Goal: Information Seeking & Learning: Learn about a topic

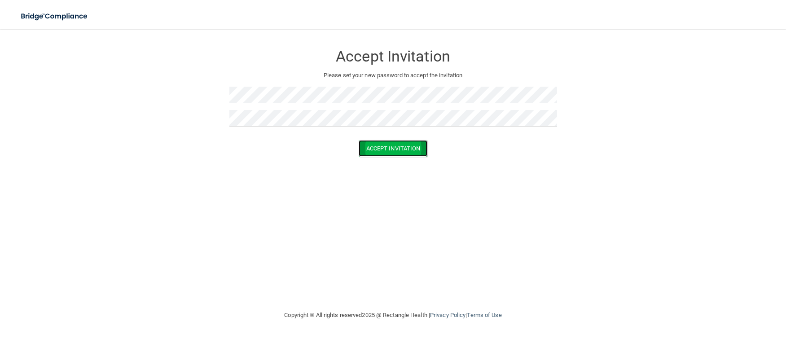
click at [392, 151] on button "Accept Invitation" at bounding box center [393, 148] width 69 height 17
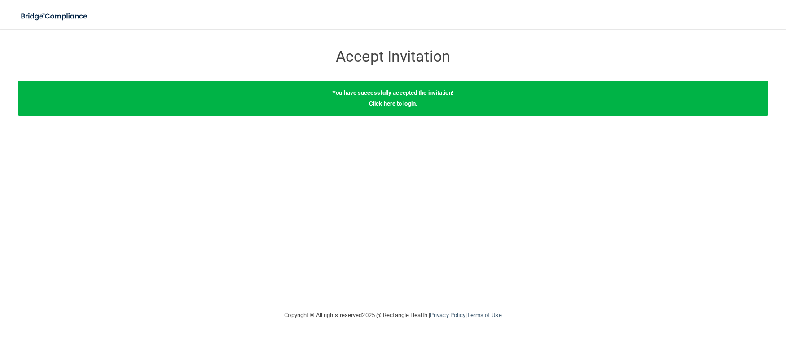
click at [406, 101] on link "Click here to login" at bounding box center [392, 103] width 47 height 7
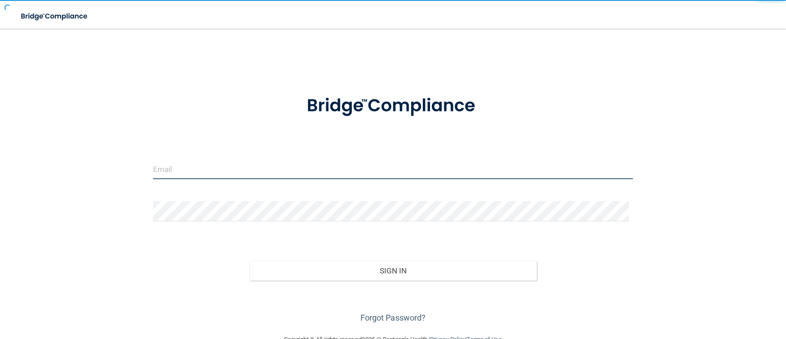
type input "[EMAIL_ADDRESS][DOMAIN_NAME]"
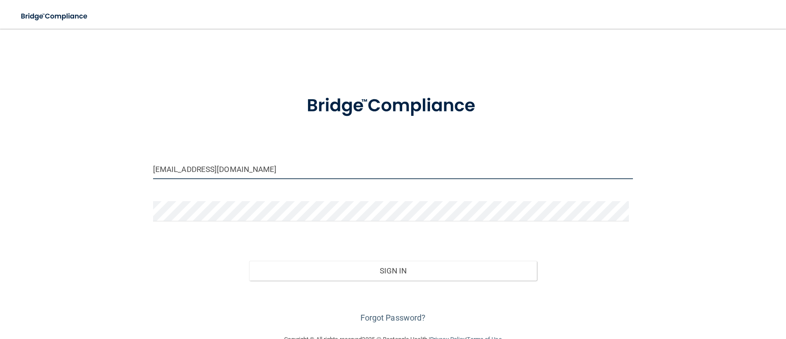
click at [204, 169] on input "[EMAIL_ADDRESS][DOMAIN_NAME]" at bounding box center [393, 169] width 480 height 20
click at [427, 257] on div "Sign In" at bounding box center [392, 262] width 493 height 38
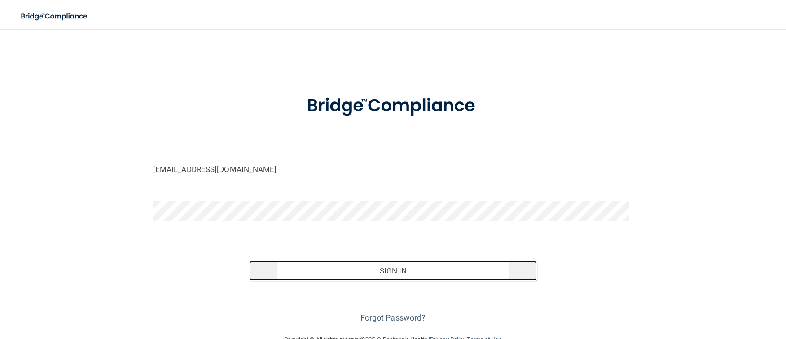
click at [433, 269] on button "Sign In" at bounding box center [393, 271] width 288 height 20
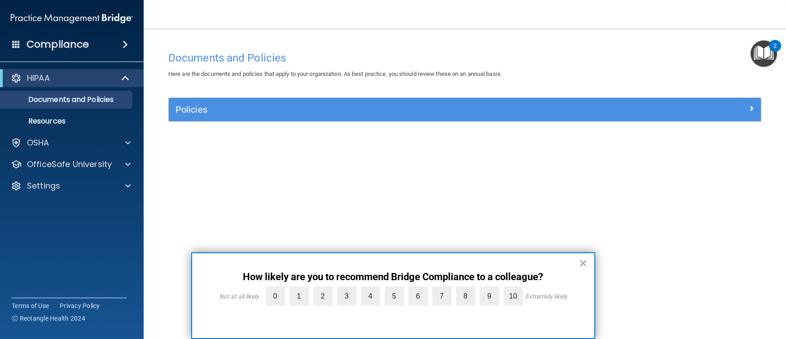
click at [580, 264] on button "×" at bounding box center [583, 263] width 9 height 14
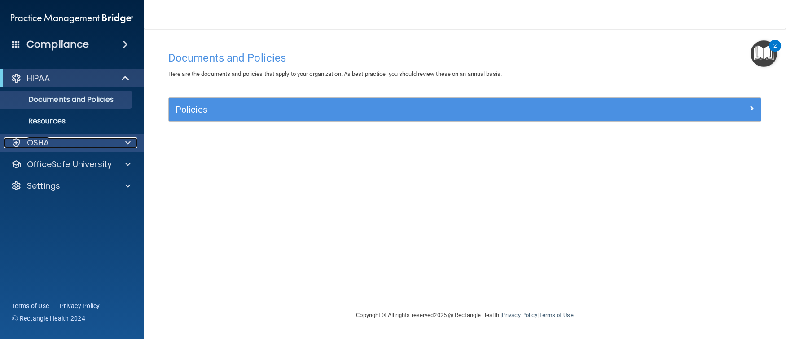
click at [126, 144] on span at bounding box center [127, 142] width 5 height 11
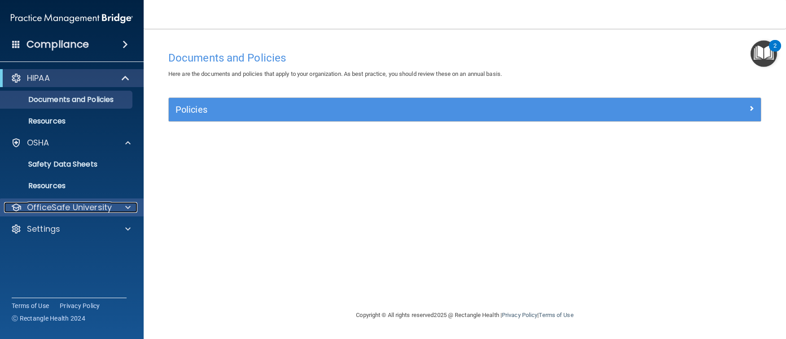
click at [128, 210] on span at bounding box center [127, 207] width 5 height 11
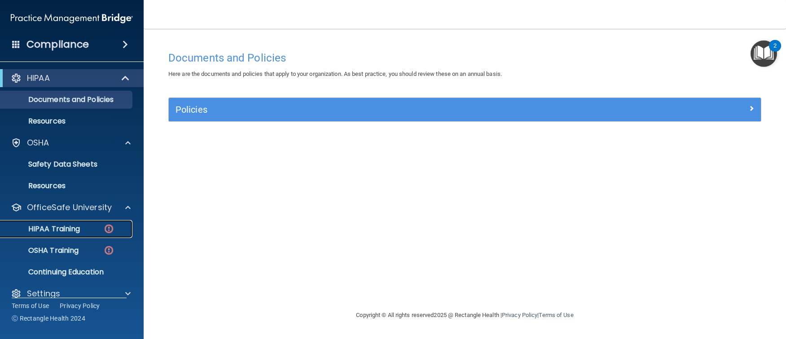
click at [83, 232] on div "HIPAA Training" at bounding box center [67, 229] width 123 height 9
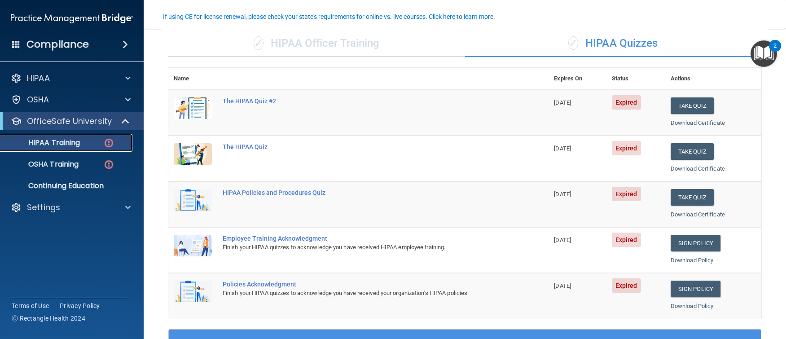
scroll to position [90, 0]
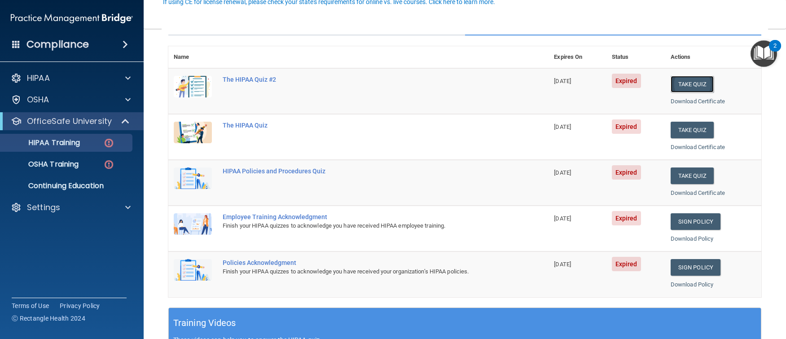
click at [684, 87] on button "Take Quiz" at bounding box center [692, 84] width 43 height 17
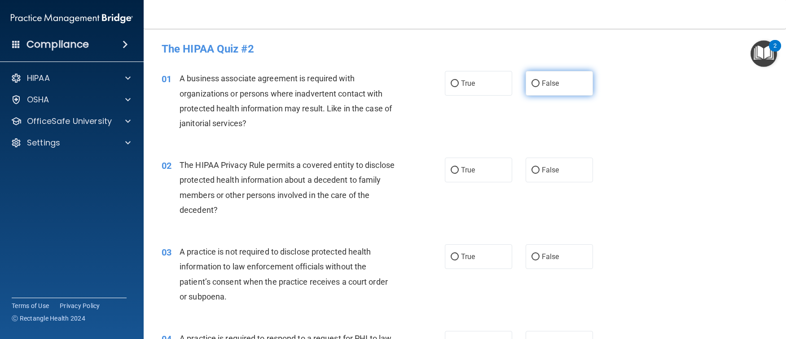
click at [532, 87] on input "False" at bounding box center [536, 83] width 8 height 7
radio input "true"
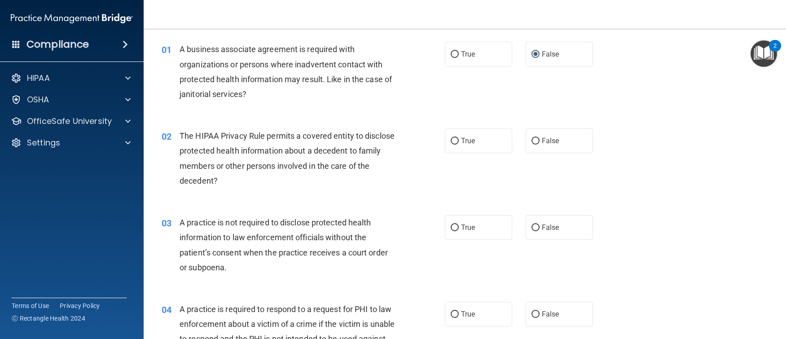
scroll to position [45, 0]
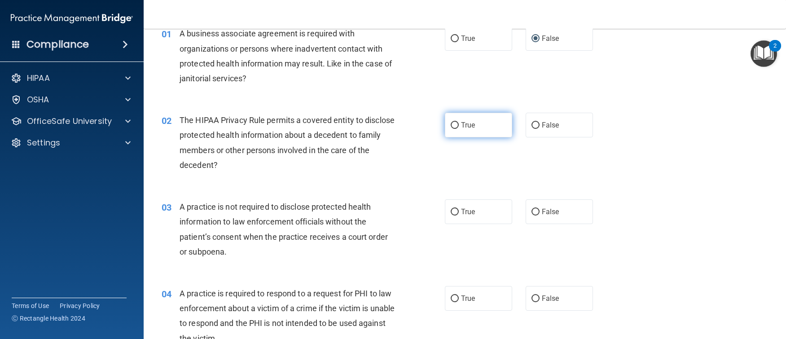
click at [467, 131] on label "True" at bounding box center [478, 125] width 67 height 25
click at [459, 129] on input "True" at bounding box center [455, 125] width 8 height 7
radio input "true"
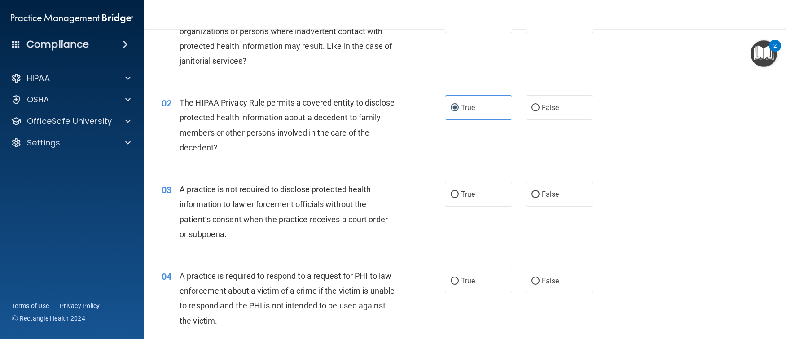
scroll to position [90, 0]
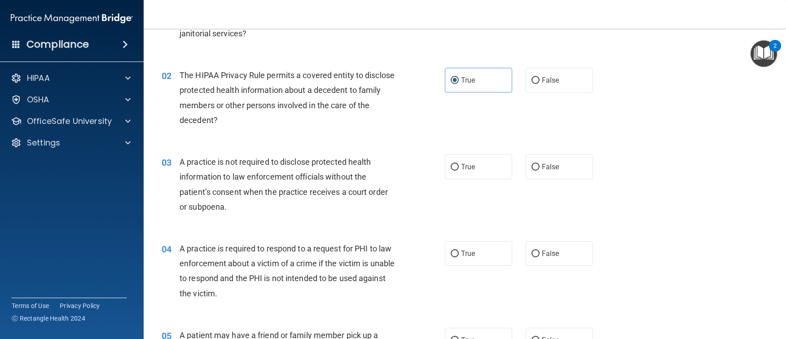
click at [618, 283] on div "04 A practice is required to respond to a request for PHI to law enforcement ab…" at bounding box center [465, 273] width 620 height 87
click at [532, 164] on input "False" at bounding box center [536, 167] width 8 height 7
radio input "true"
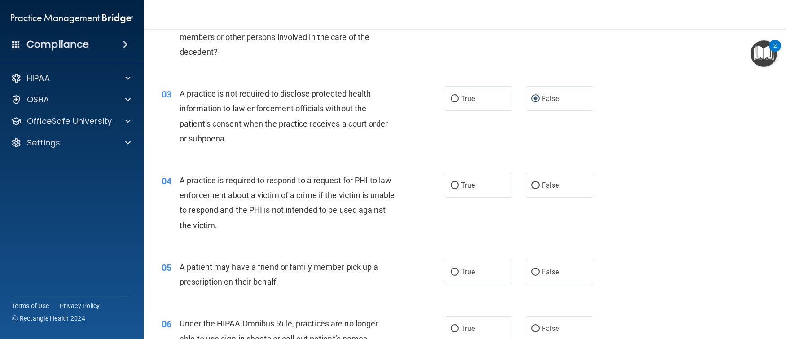
scroll to position [225, 0]
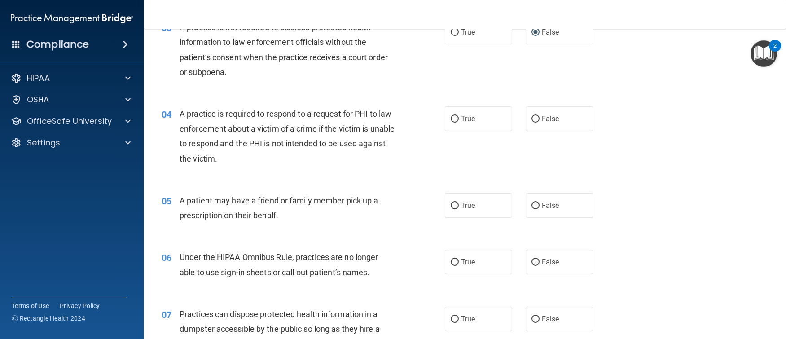
click at [505, 171] on div "04 A practice is required to respond to a request for PHI to law enforcement ab…" at bounding box center [465, 138] width 620 height 87
click at [447, 114] on label "True" at bounding box center [478, 118] width 67 height 25
click at [451, 116] on input "True" at bounding box center [455, 119] width 8 height 7
radio input "true"
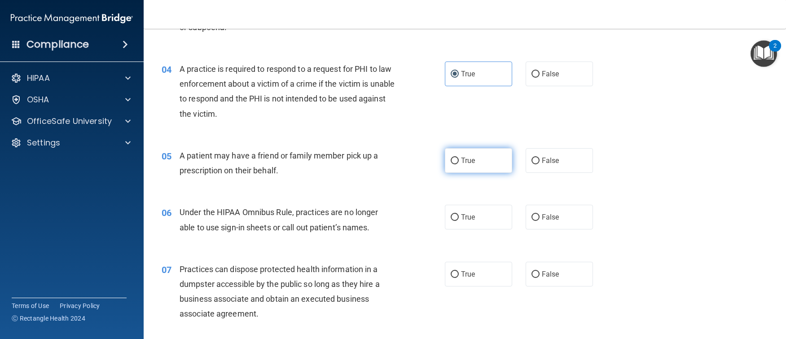
click at [454, 148] on label "True" at bounding box center [478, 160] width 67 height 25
click at [454, 158] on input "True" at bounding box center [455, 161] width 8 height 7
radio input "true"
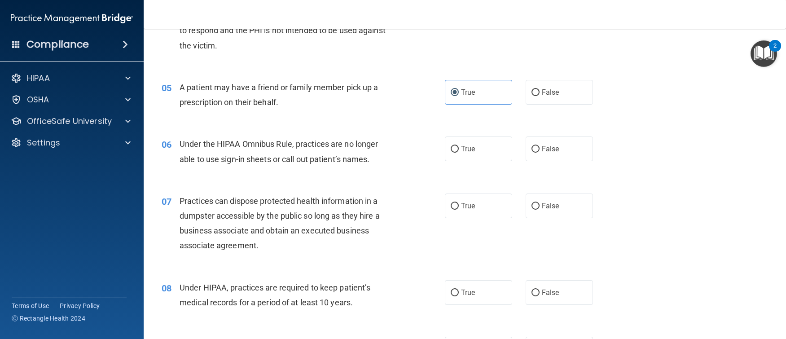
scroll to position [359, 0]
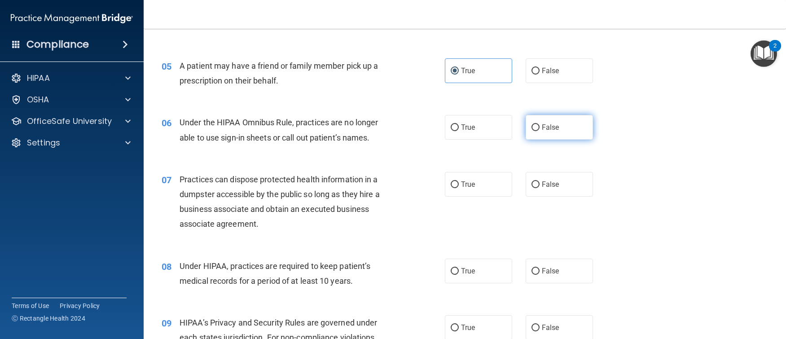
click at [533, 132] on label "False" at bounding box center [559, 127] width 67 height 25
click at [533, 131] on input "False" at bounding box center [536, 127] width 8 height 7
radio input "true"
click at [528, 190] on label "False" at bounding box center [559, 184] width 67 height 25
click at [532, 188] on input "False" at bounding box center [536, 184] width 8 height 7
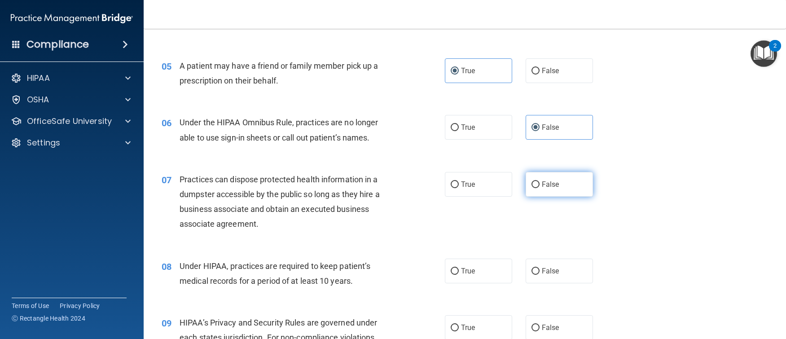
radio input "true"
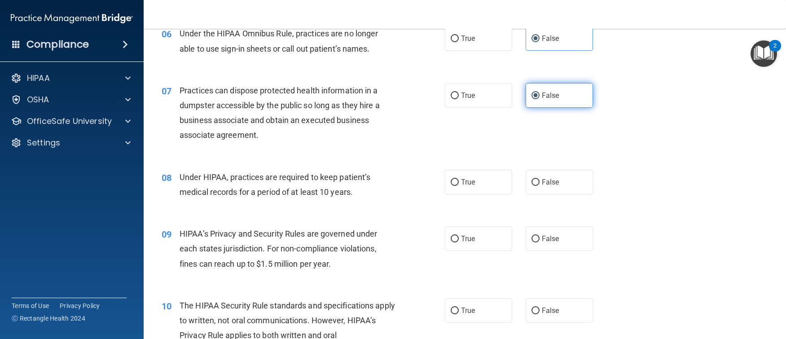
scroll to position [449, 0]
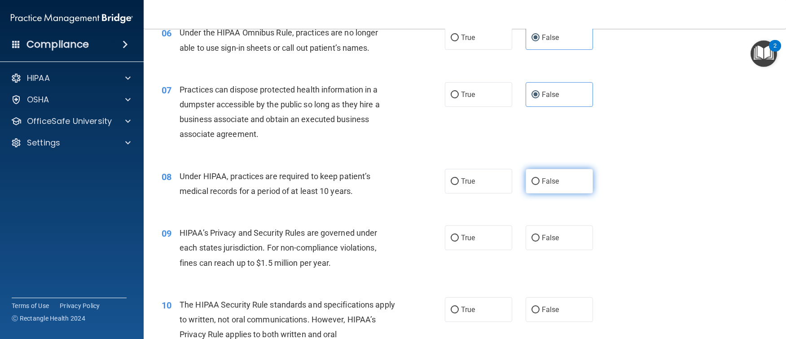
click at [555, 176] on label "False" at bounding box center [559, 181] width 67 height 25
click at [540, 178] on input "False" at bounding box center [536, 181] width 8 height 7
radio input "true"
click at [593, 246] on div "True False" at bounding box center [526, 237] width 162 height 25
click at [564, 239] on label "False" at bounding box center [559, 237] width 67 height 25
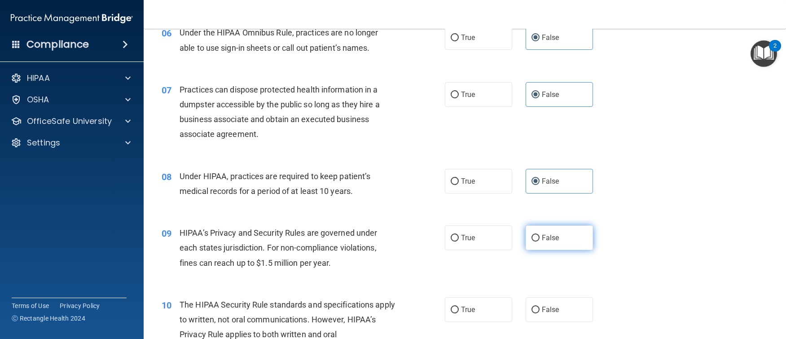
click at [540, 239] on input "False" at bounding box center [536, 238] width 8 height 7
radio input "true"
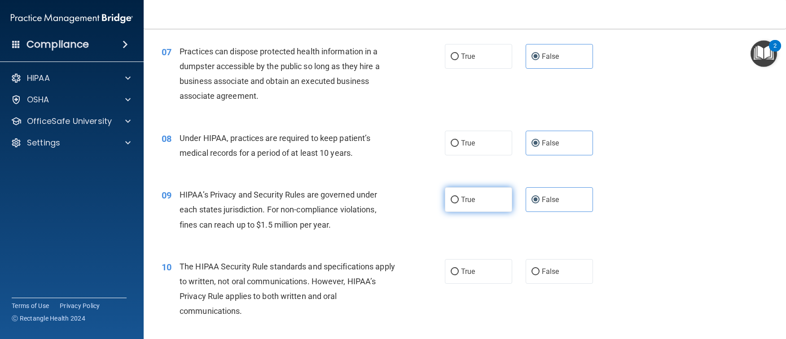
scroll to position [539, 0]
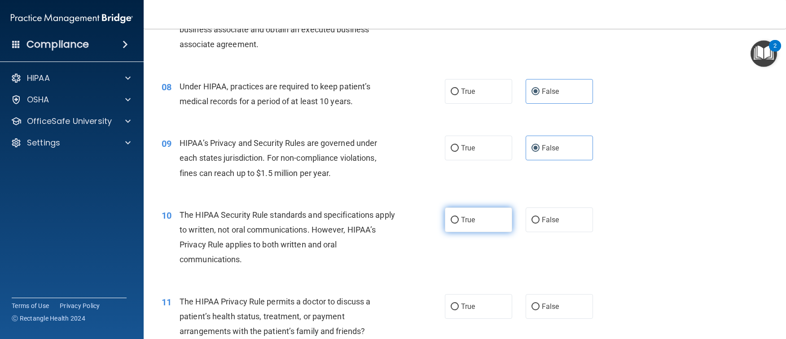
click at [448, 226] on label "True" at bounding box center [478, 219] width 67 height 25
click at [451, 224] on input "True" at bounding box center [455, 220] width 8 height 7
radio input "true"
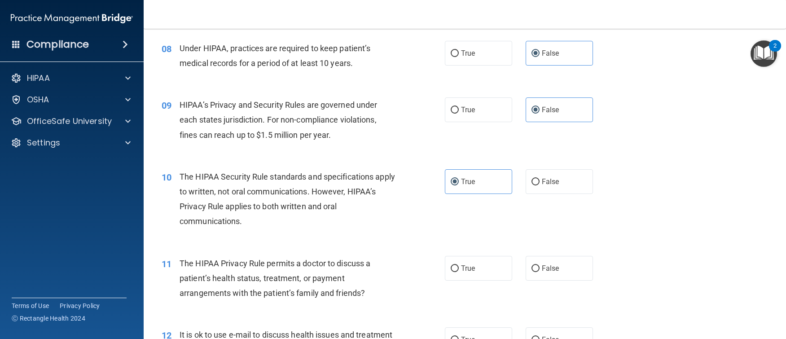
scroll to position [629, 0]
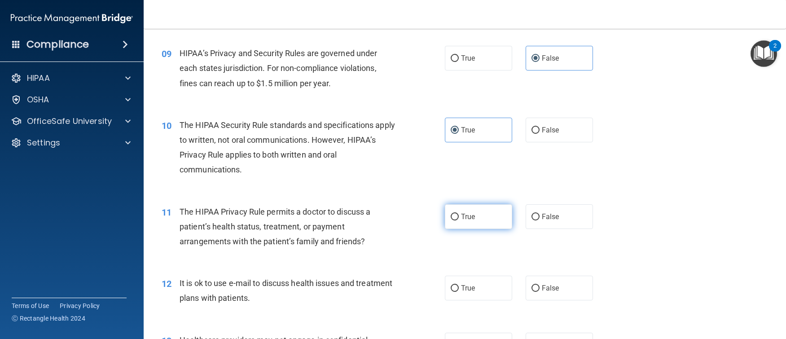
click at [474, 224] on label "True" at bounding box center [478, 216] width 67 height 25
click at [459, 220] on input "True" at bounding box center [455, 217] width 8 height 7
radio input "true"
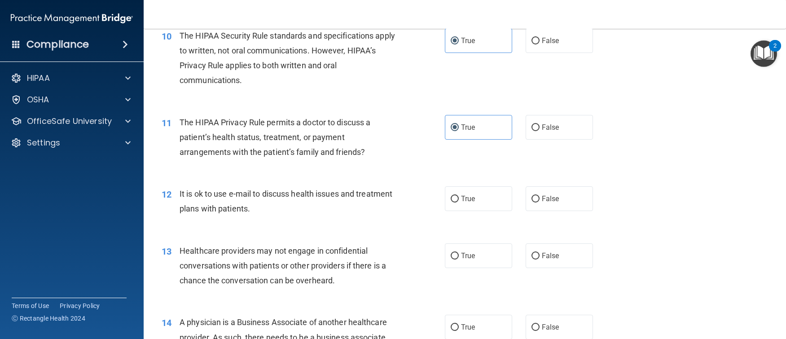
scroll to position [718, 0]
click at [462, 206] on label "True" at bounding box center [478, 198] width 67 height 25
click at [459, 202] on input "True" at bounding box center [455, 198] width 8 height 7
radio input "true"
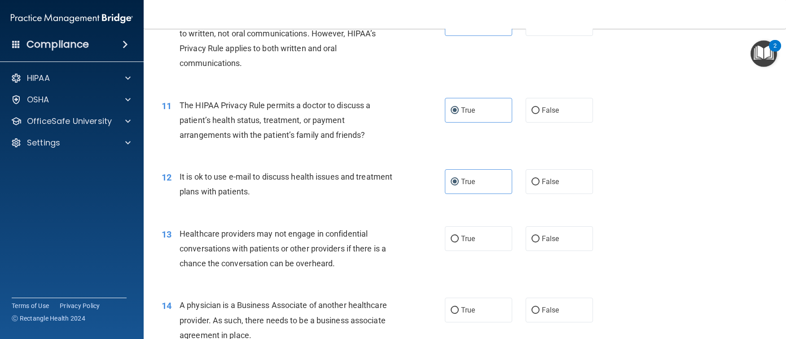
scroll to position [763, 0]
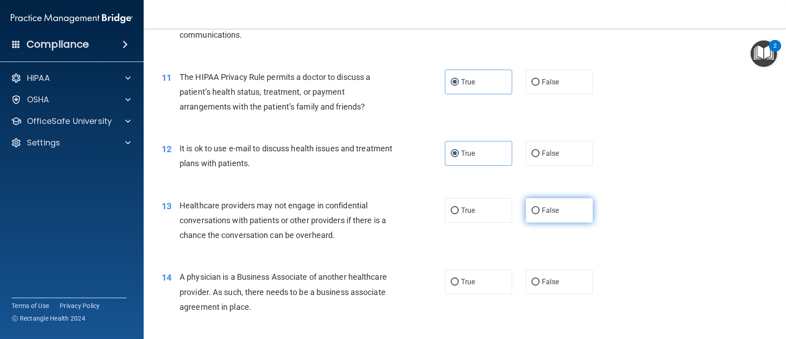
click at [526, 210] on label "False" at bounding box center [559, 210] width 67 height 25
click at [532, 210] on input "False" at bounding box center [536, 210] width 8 height 7
radio input "true"
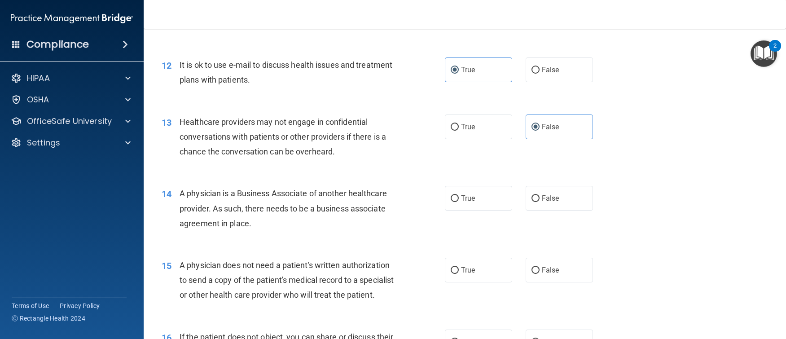
scroll to position [853, 0]
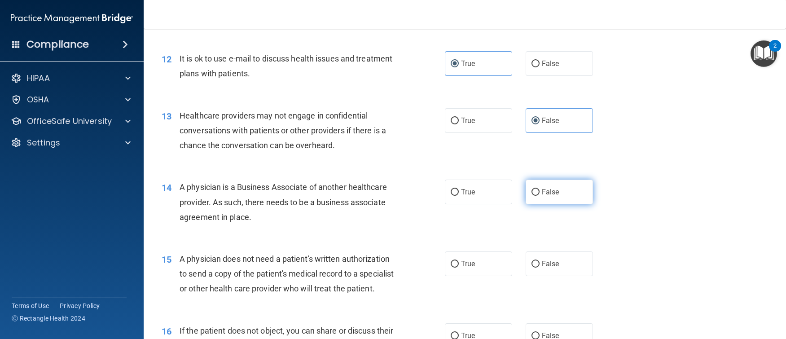
click at [542, 198] on label "False" at bounding box center [559, 192] width 67 height 25
click at [540, 196] on input "False" at bounding box center [536, 192] width 8 height 7
radio input "true"
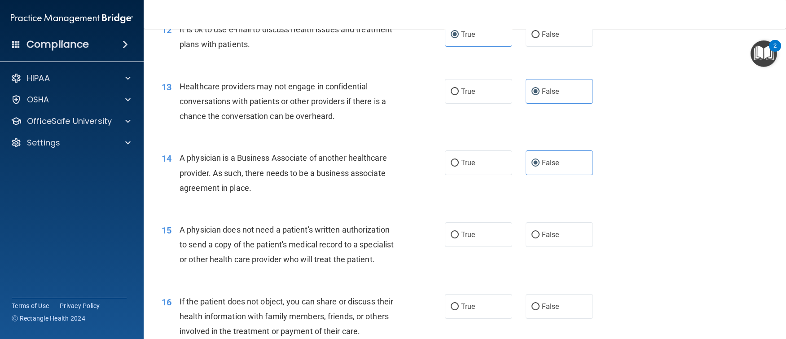
scroll to position [898, 0]
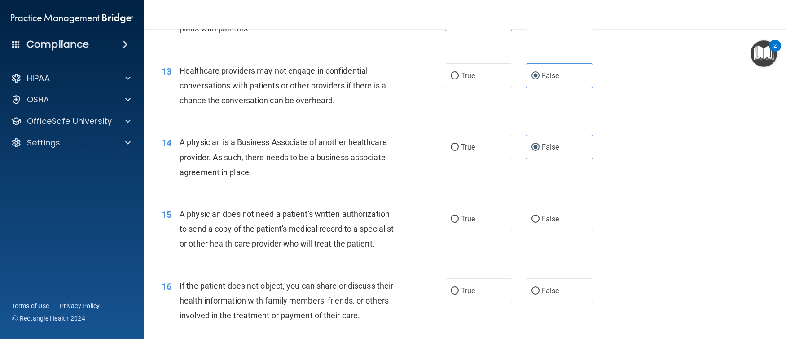
click at [262, 209] on span "A physician does not need a patient's written authorization to send a copy of t…" at bounding box center [287, 228] width 214 height 39
click at [358, 186] on div "14 A physician is a Business Associate of another healthcare provider. As such,…" at bounding box center [465, 159] width 620 height 72
click at [240, 172] on span "A physician is a Business Associate of another healthcare provider. As such, th…" at bounding box center [283, 156] width 207 height 39
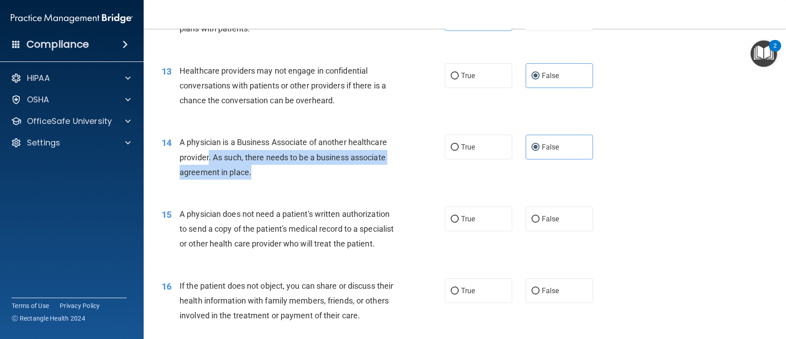
drag, startPoint x: 213, startPoint y: 162, endPoint x: 194, endPoint y: 155, distance: 20.2
click at [196, 156] on span "A physician is a Business Associate of another healthcare provider. As such, th…" at bounding box center [283, 156] width 207 height 39
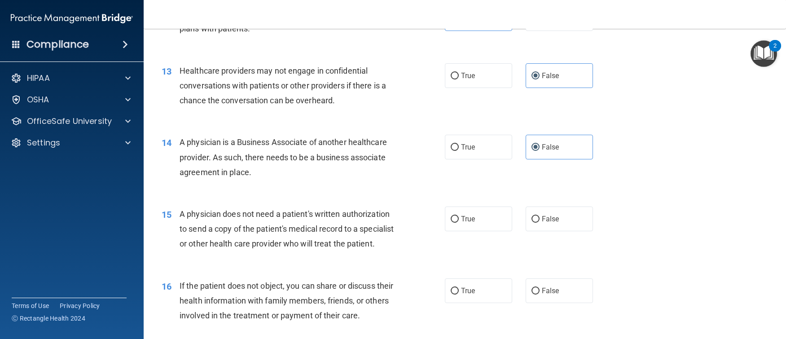
click at [283, 176] on div "A physician is a Business Associate of another healthcare provider. As such, th…" at bounding box center [291, 157] width 222 height 45
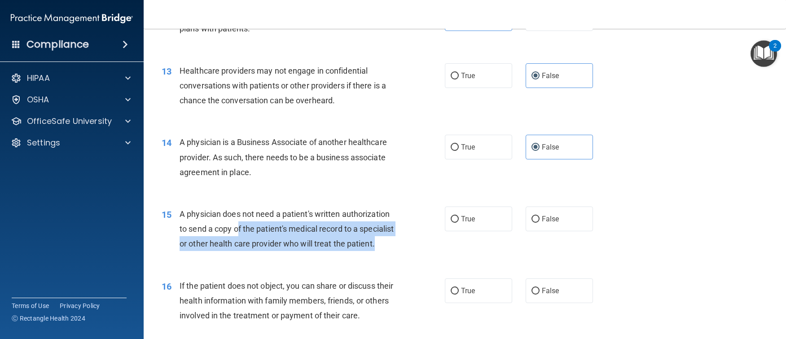
drag, startPoint x: 379, startPoint y: 254, endPoint x: 239, endPoint y: 229, distance: 142.2
click at [239, 229] on div "A physician does not need a patient's written authorization to send a copy of t…" at bounding box center [291, 229] width 222 height 45
click at [239, 229] on span "A physician does not need a patient's written authorization to send a copy of t…" at bounding box center [287, 228] width 214 height 39
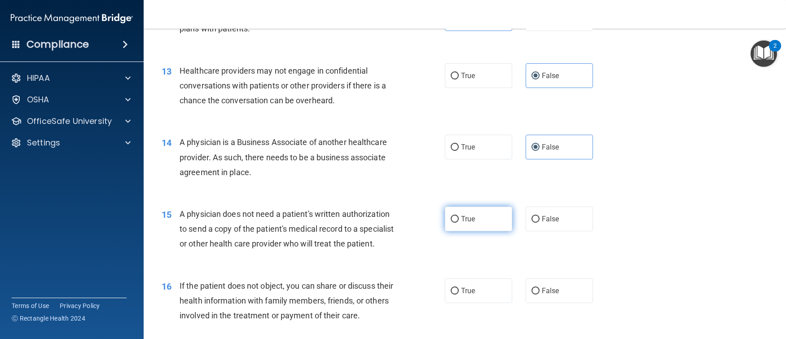
click at [456, 220] on label "True" at bounding box center [478, 219] width 67 height 25
click at [456, 220] on input "True" at bounding box center [455, 219] width 8 height 7
radio input "true"
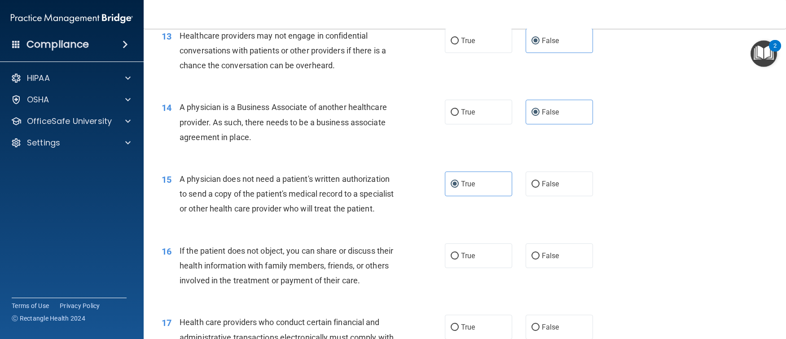
scroll to position [988, 0]
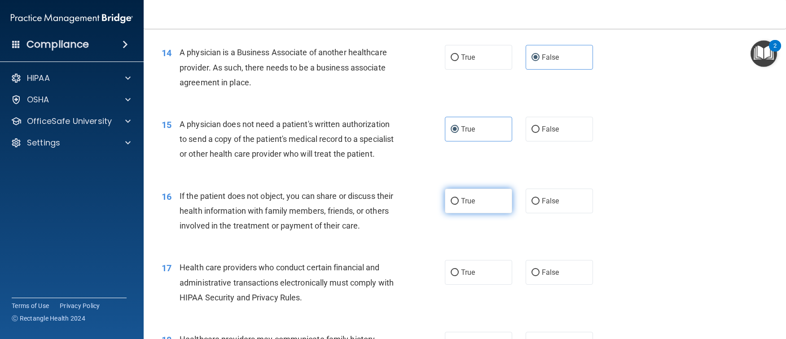
click at [461, 205] on span "True" at bounding box center [468, 201] width 14 height 9
click at [459, 205] on input "True" at bounding box center [455, 201] width 8 height 7
radio input "true"
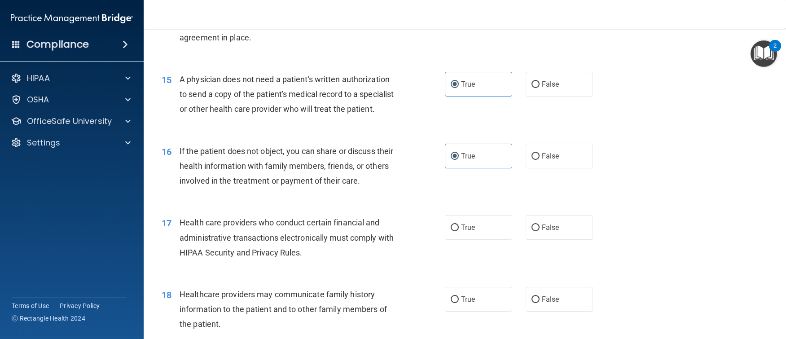
scroll to position [1078, 0]
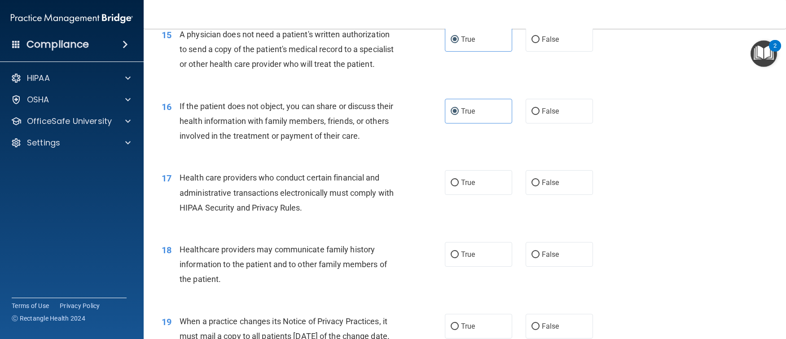
click at [439, 204] on div "17 Health care providers who conduct certain financial and administrative trans…" at bounding box center [303, 194] width 310 height 49
click at [445, 195] on label "True" at bounding box center [478, 182] width 67 height 25
click at [451, 186] on input "True" at bounding box center [455, 183] width 8 height 7
radio input "true"
click at [566, 257] on label "False" at bounding box center [559, 254] width 67 height 25
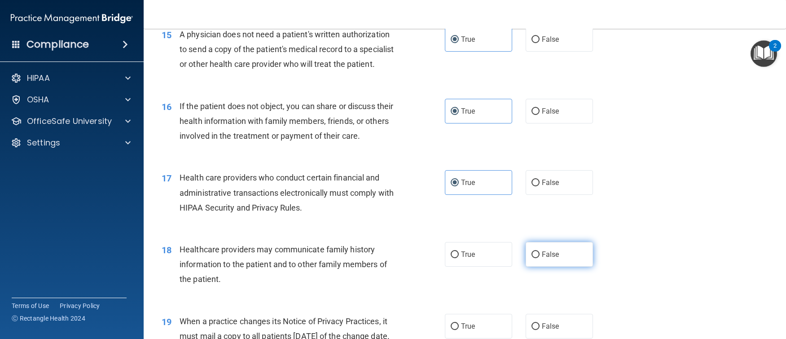
click at [540, 257] on input "False" at bounding box center [536, 254] width 8 height 7
radio input "true"
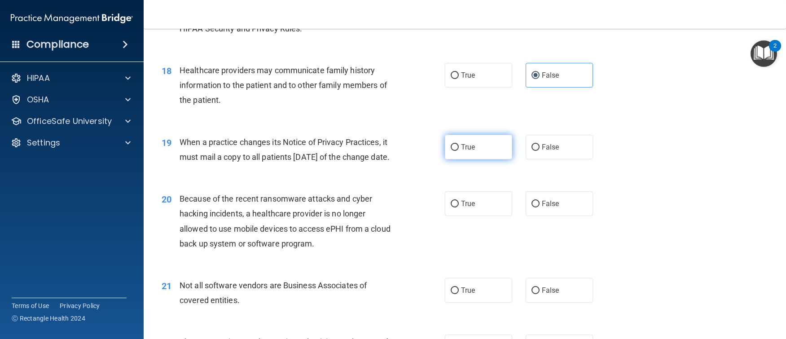
scroll to position [1257, 0]
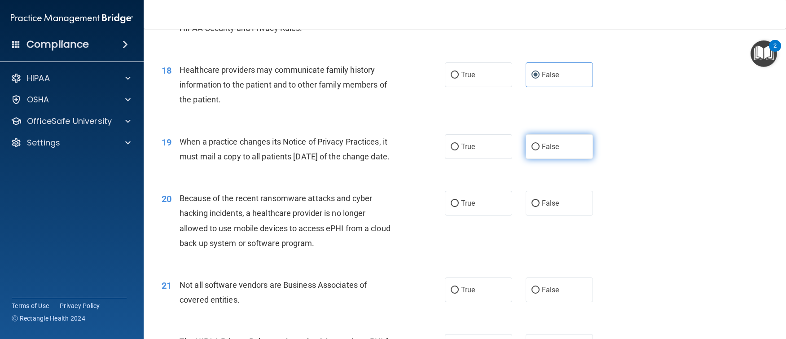
click at [541, 159] on label "False" at bounding box center [559, 146] width 67 height 25
click at [540, 150] on input "False" at bounding box center [536, 147] width 8 height 7
radio input "true"
click at [550, 216] on label "False" at bounding box center [559, 203] width 67 height 25
click at [540, 207] on input "False" at bounding box center [536, 203] width 8 height 7
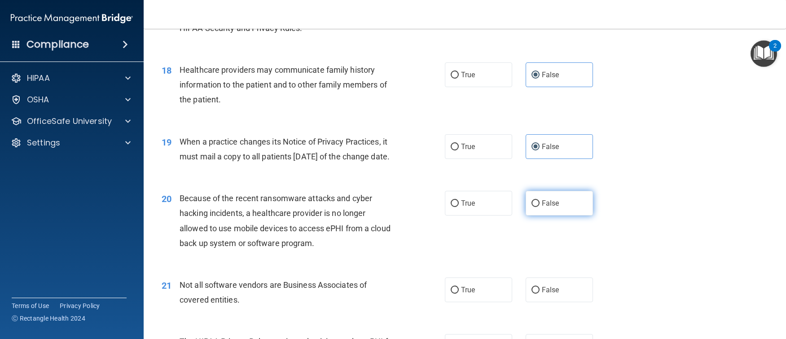
radio input "true"
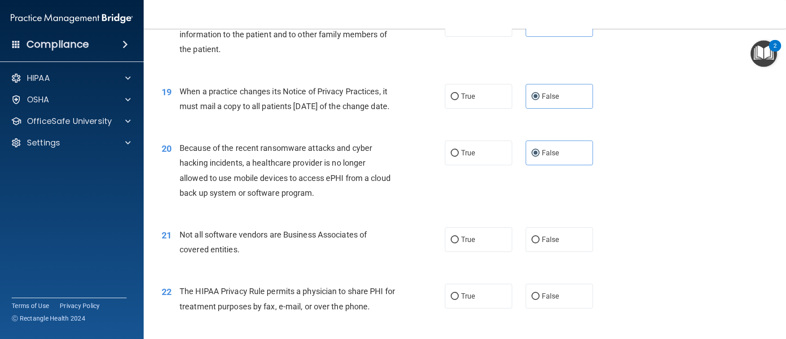
scroll to position [1347, 0]
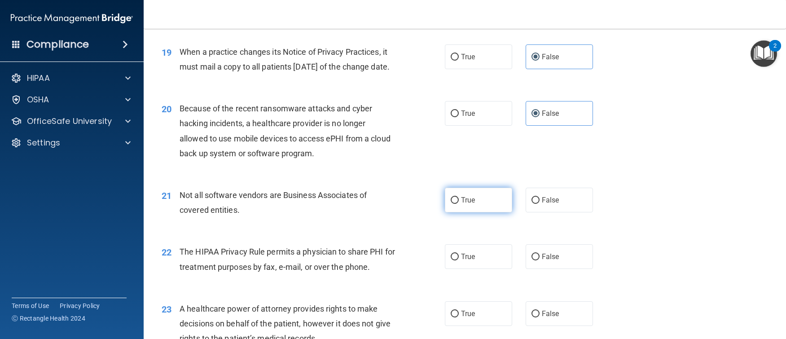
click at [476, 212] on label "True" at bounding box center [478, 200] width 67 height 25
click at [459, 204] on input "True" at bounding box center [455, 200] width 8 height 7
radio input "true"
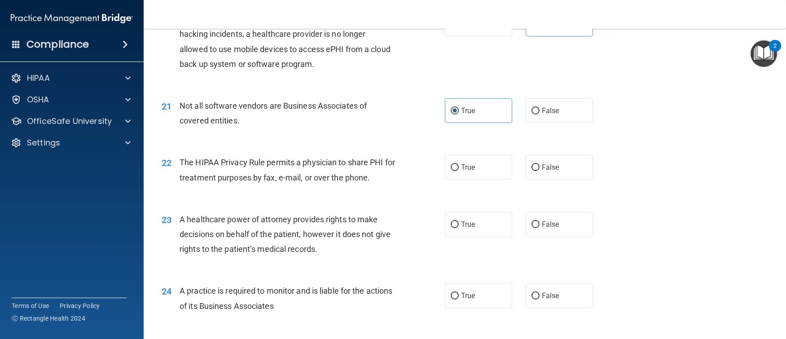
scroll to position [1437, 0]
click at [479, 179] on label "True" at bounding box center [478, 166] width 67 height 25
click at [459, 171] on input "True" at bounding box center [455, 167] width 8 height 7
radio input "true"
click at [557, 241] on div "23 A healthcare power of attorney provides rights to make decisions on behalf o…" at bounding box center [465, 236] width 620 height 72
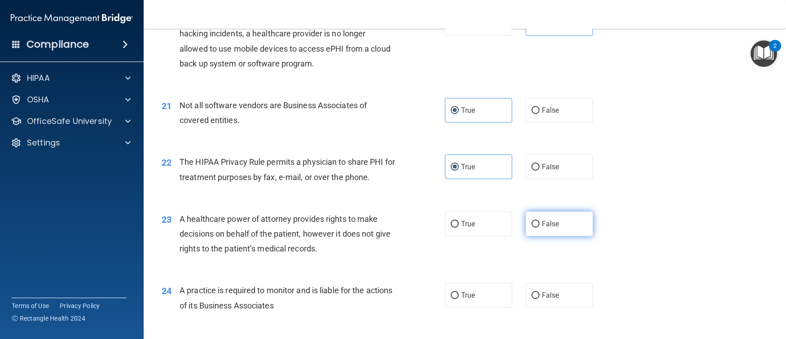
click at [556, 236] on label "False" at bounding box center [559, 223] width 67 height 25
click at [540, 228] on input "False" at bounding box center [536, 224] width 8 height 7
radio input "true"
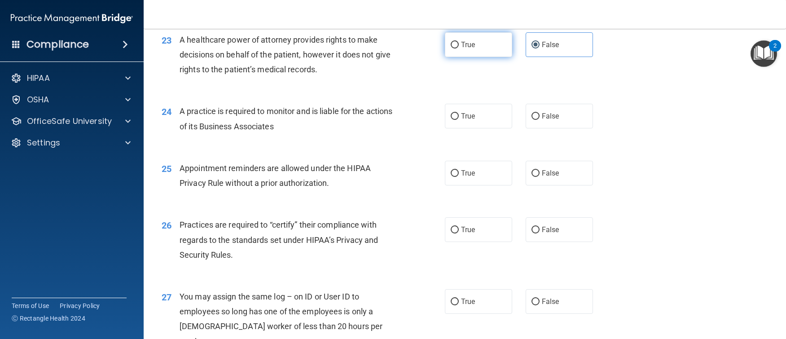
scroll to position [1616, 0]
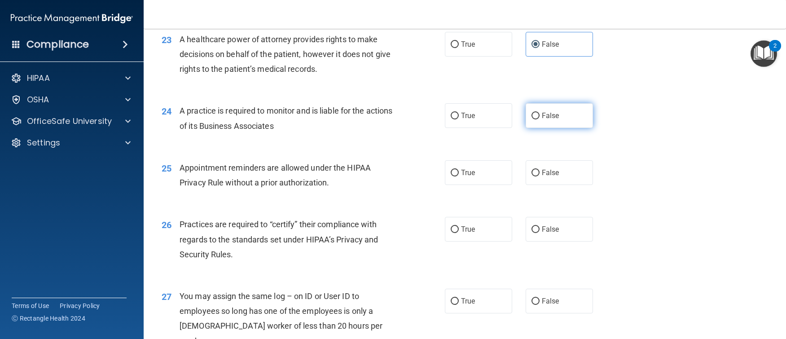
click at [563, 128] on label "False" at bounding box center [559, 115] width 67 height 25
click at [540, 119] on input "False" at bounding box center [536, 116] width 8 height 7
radio input "true"
click at [479, 185] on label "True" at bounding box center [478, 172] width 67 height 25
click at [459, 176] on input "True" at bounding box center [455, 173] width 8 height 7
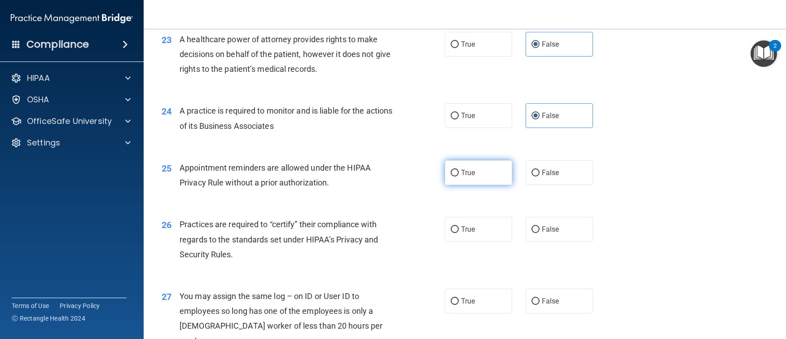
radio input "true"
click at [571, 242] on label "False" at bounding box center [559, 229] width 67 height 25
click at [540, 233] on input "False" at bounding box center [536, 229] width 8 height 7
radio input "true"
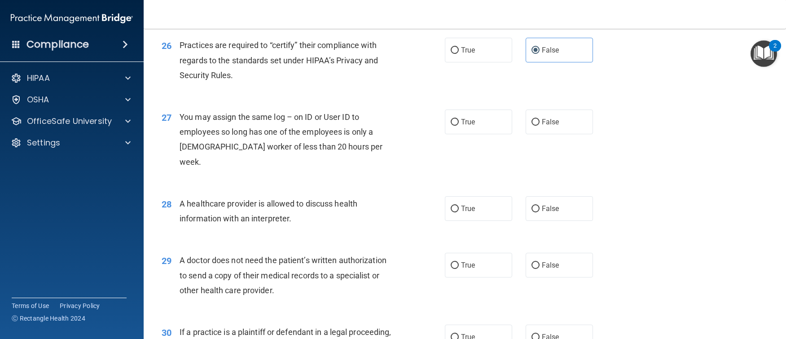
scroll to position [1796, 0]
click at [551, 212] on span "False" at bounding box center [551, 208] width 18 height 9
click at [540, 212] on input "False" at bounding box center [536, 208] width 8 height 7
radio input "true"
drag, startPoint x: 547, startPoint y: 164, endPoint x: 545, endPoint y: 155, distance: 8.9
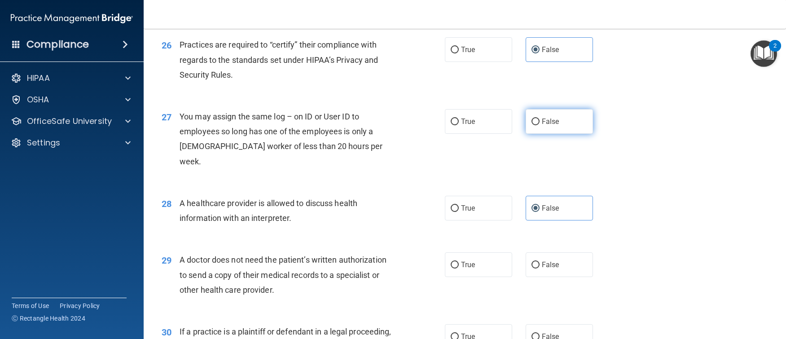
click at [547, 163] on div "27 You may assign the same log – on ID or User ID to employees so long has one …" at bounding box center [465, 141] width 620 height 87
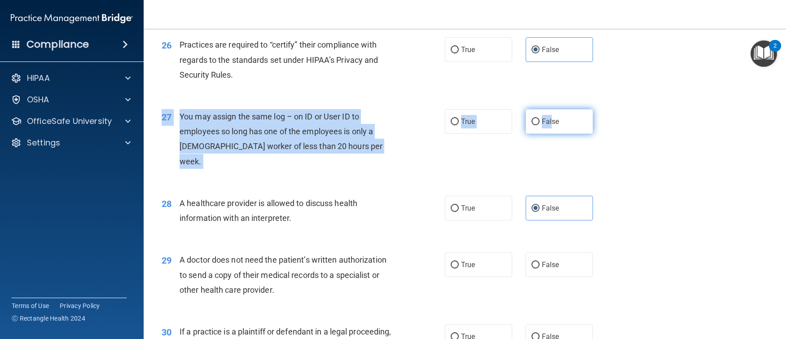
click at [545, 134] on label "False" at bounding box center [559, 121] width 67 height 25
click at [540, 125] on input "False" at bounding box center [536, 122] width 8 height 7
radio input "true"
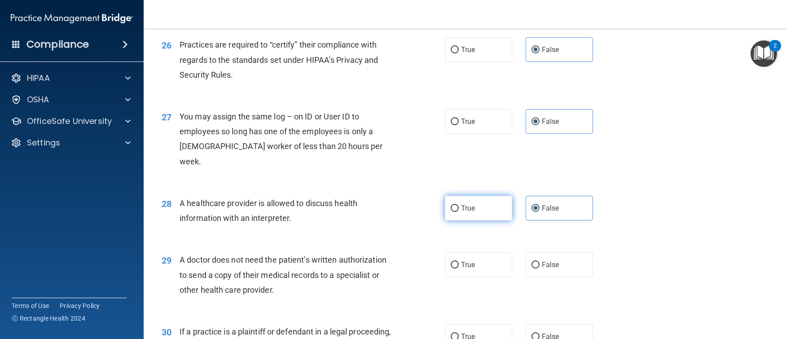
click at [461, 212] on span "True" at bounding box center [468, 208] width 14 height 9
click at [459, 212] on input "True" at bounding box center [455, 208] width 8 height 7
radio input "true"
radio input "false"
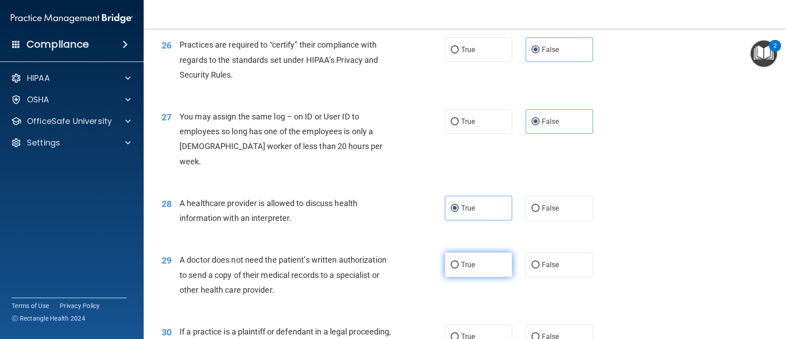
click at [467, 274] on label "True" at bounding box center [478, 264] width 67 height 25
click at [459, 269] on input "True" at bounding box center [455, 265] width 8 height 7
radio input "true"
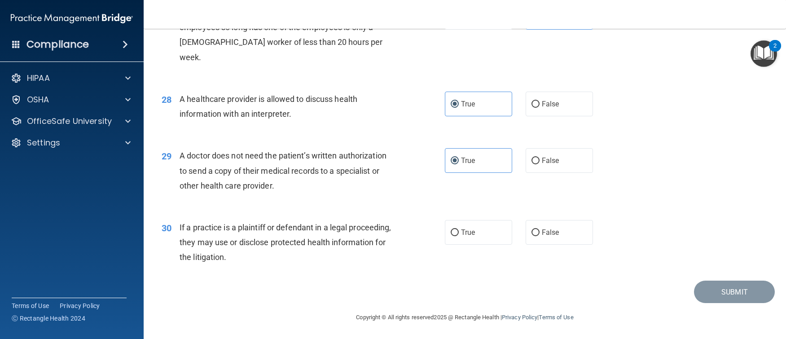
scroll to position [1915, 0]
click at [476, 237] on label "True" at bounding box center [478, 232] width 67 height 25
click at [459, 236] on input "True" at bounding box center [455, 232] width 8 height 7
radio input "true"
click at [735, 295] on button "Submit" at bounding box center [734, 292] width 81 height 23
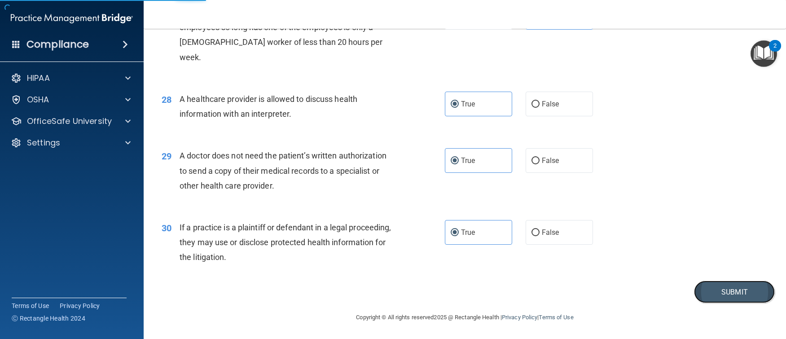
click at [739, 289] on button "Submit" at bounding box center [734, 292] width 81 height 23
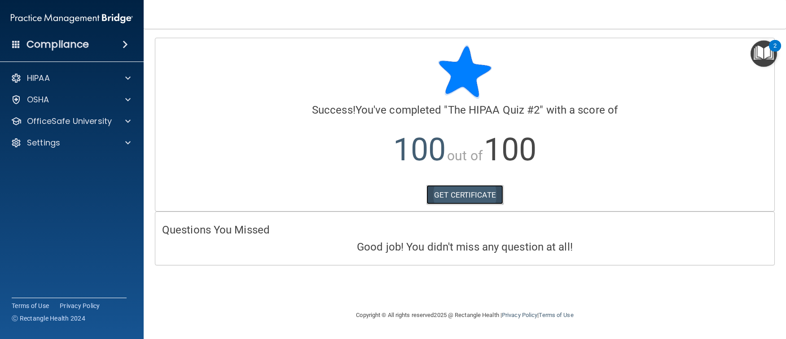
click at [458, 194] on link "GET CERTIFICATE" at bounding box center [465, 195] width 77 height 20
click at [131, 74] on div at bounding box center [126, 78] width 22 height 11
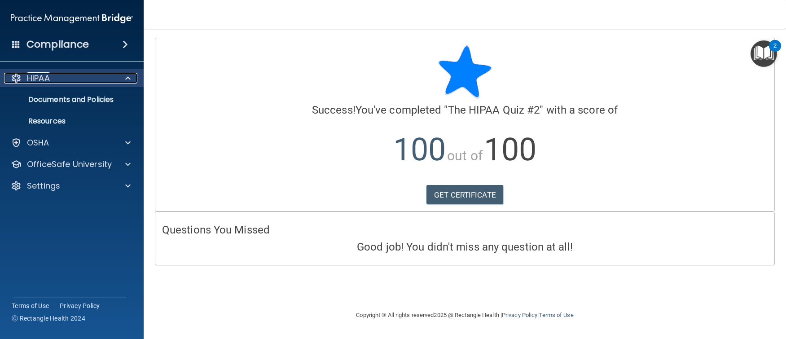
click at [131, 75] on div at bounding box center [126, 78] width 22 height 11
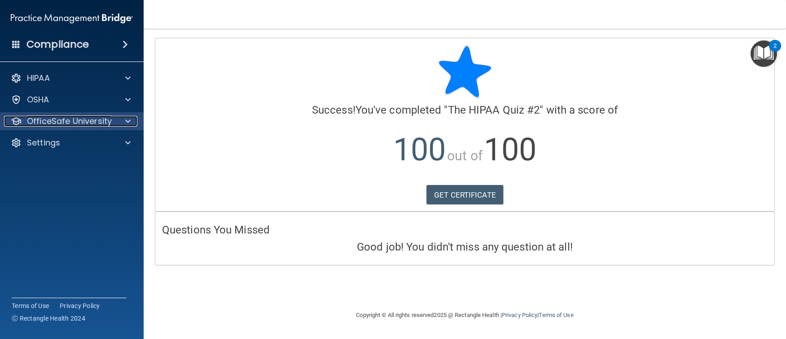
click at [132, 117] on div at bounding box center [126, 121] width 22 height 11
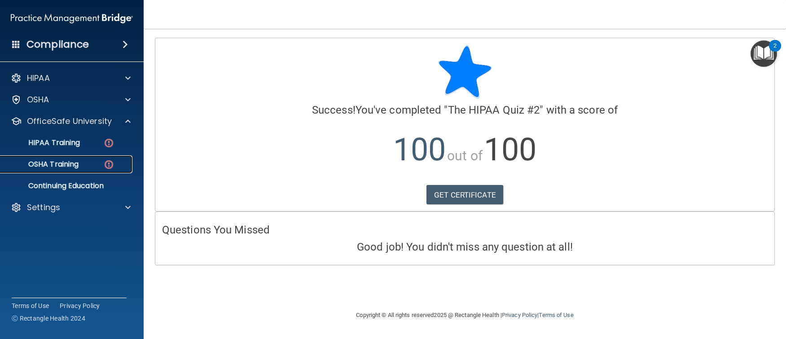
click at [60, 161] on p "OSHA Training" at bounding box center [42, 164] width 73 height 9
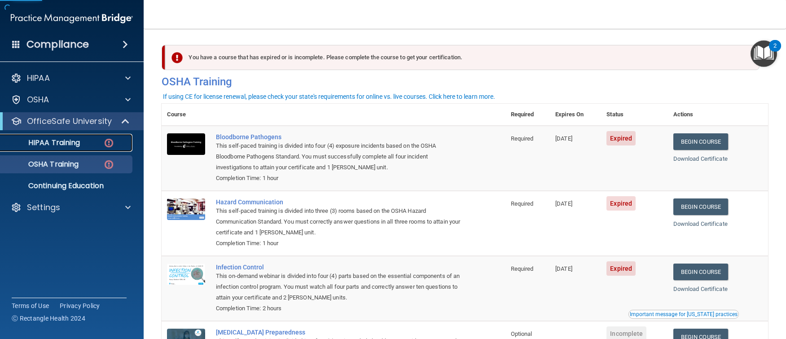
click at [75, 145] on p "HIPAA Training" at bounding box center [43, 142] width 74 height 9
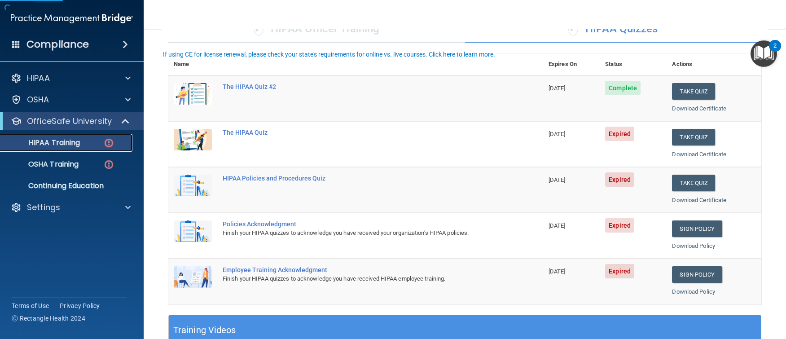
scroll to position [90, 0]
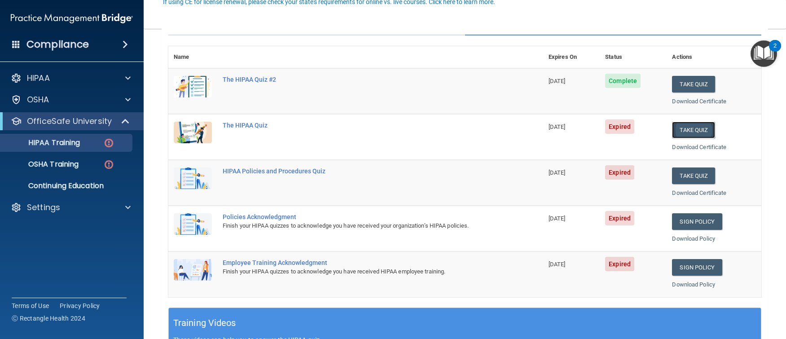
click at [696, 132] on button "Take Quiz" at bounding box center [693, 130] width 43 height 17
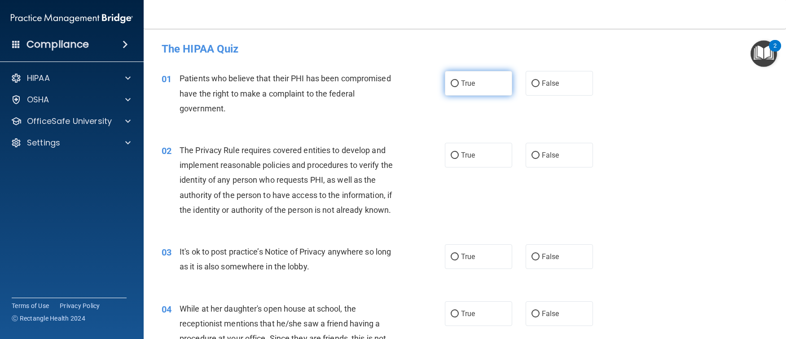
click at [456, 82] on label "True" at bounding box center [478, 83] width 67 height 25
click at [456, 82] on input "True" at bounding box center [455, 83] width 8 height 7
radio input "true"
click at [481, 136] on div "02 The Privacy Rule requires covered entities to develop and implement reasonab…" at bounding box center [465, 182] width 620 height 101
click at [480, 146] on label "True" at bounding box center [478, 155] width 67 height 25
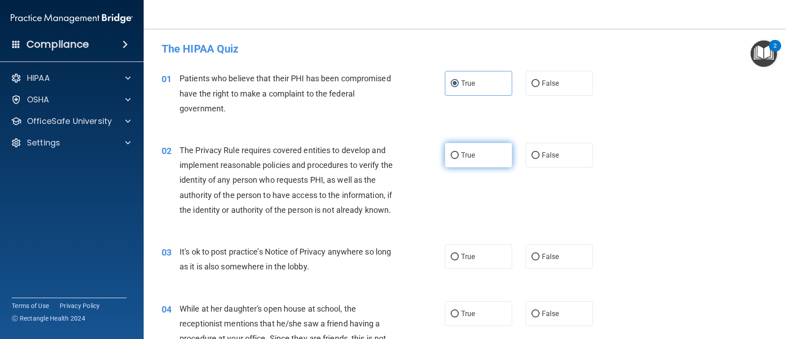
click at [459, 152] on input "True" at bounding box center [455, 155] width 8 height 7
radio input "true"
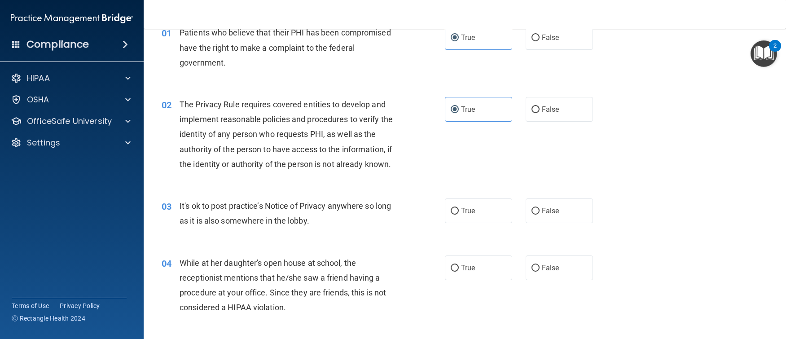
scroll to position [90, 0]
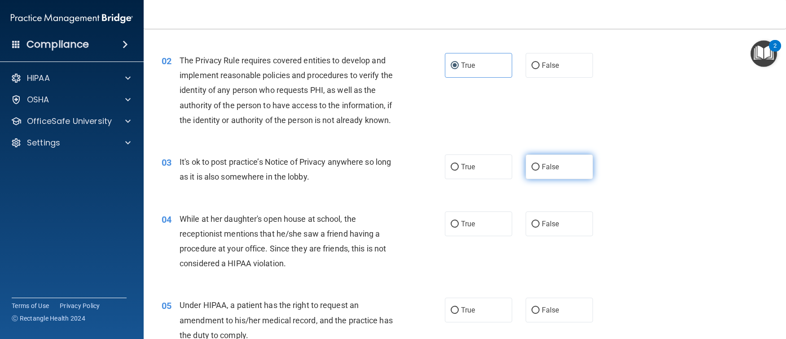
click at [546, 171] on span "False" at bounding box center [551, 167] width 18 height 9
click at [540, 171] on input "False" at bounding box center [536, 167] width 8 height 7
radio input "true"
drag, startPoint x: 552, startPoint y: 238, endPoint x: 550, endPoint y: 270, distance: 32.4
click at [551, 228] on span "False" at bounding box center [551, 224] width 18 height 9
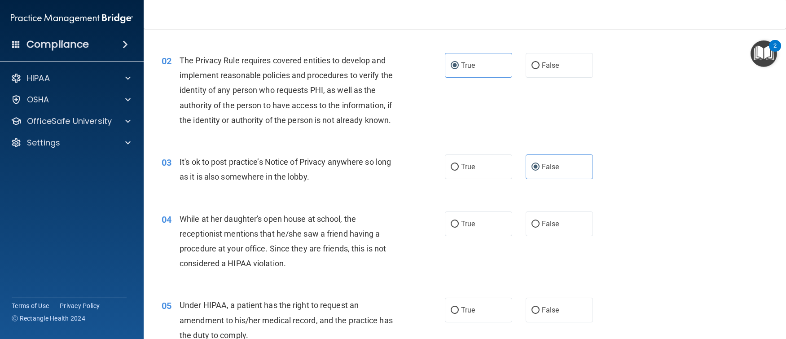
click at [540, 228] on input "False" at bounding box center [536, 224] width 8 height 7
radio input "true"
click at [546, 321] on label "False" at bounding box center [559, 310] width 67 height 25
click at [540, 314] on input "False" at bounding box center [536, 310] width 8 height 7
radio input "true"
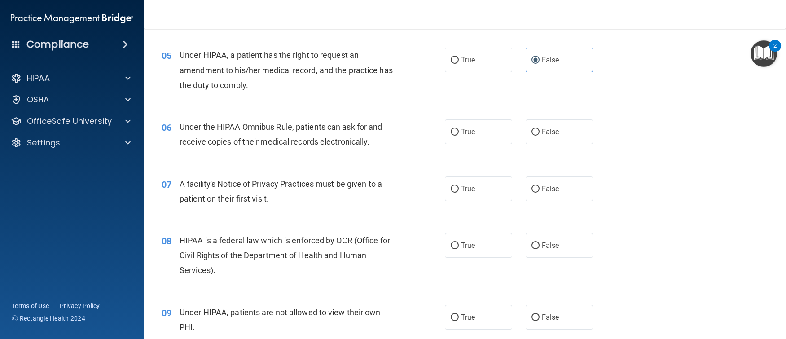
scroll to position [359, 0]
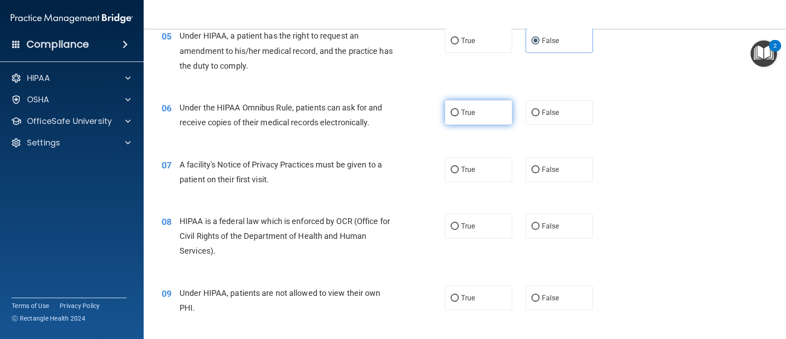
click at [470, 125] on label "True" at bounding box center [478, 112] width 67 height 25
click at [459, 116] on input "True" at bounding box center [455, 113] width 8 height 7
radio input "true"
click at [474, 177] on label "True" at bounding box center [478, 169] width 67 height 25
click at [459, 173] on input "True" at bounding box center [455, 170] width 8 height 7
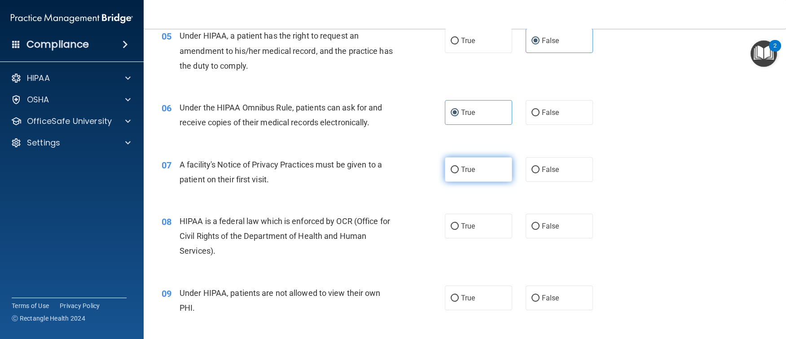
radio input "true"
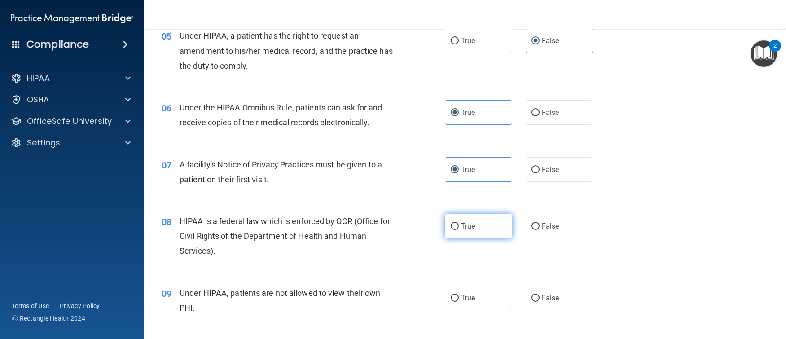
click at [473, 238] on label "True" at bounding box center [478, 226] width 67 height 25
click at [459, 230] on input "True" at bounding box center [455, 226] width 8 height 7
radio input "true"
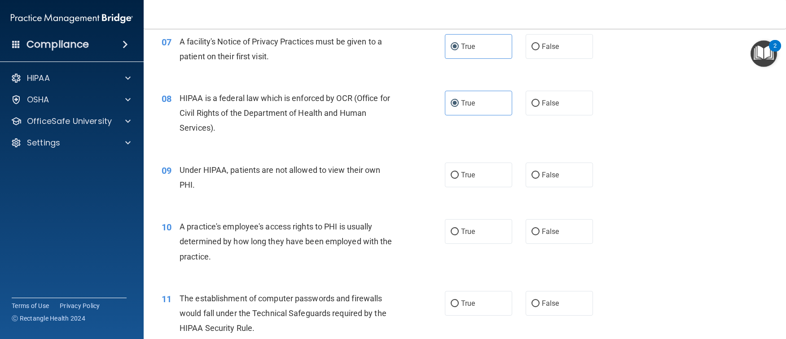
scroll to position [494, 0]
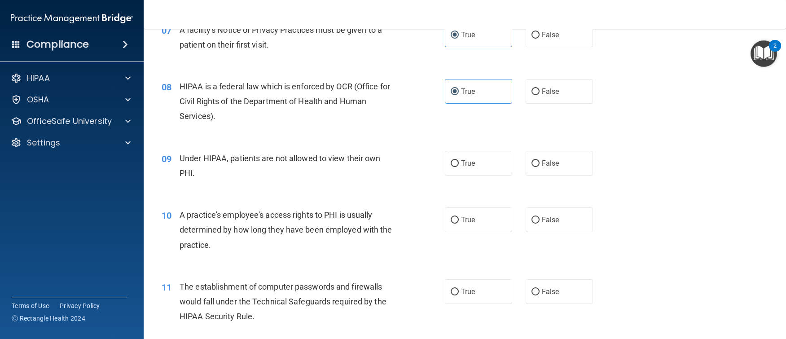
drag, startPoint x: 558, startPoint y: 179, endPoint x: 553, endPoint y: 195, distance: 16.3
click at [558, 176] on label "False" at bounding box center [559, 163] width 67 height 25
click at [540, 167] on input "False" at bounding box center [536, 163] width 8 height 7
radio input "true"
click at [549, 224] on span "False" at bounding box center [551, 220] width 18 height 9
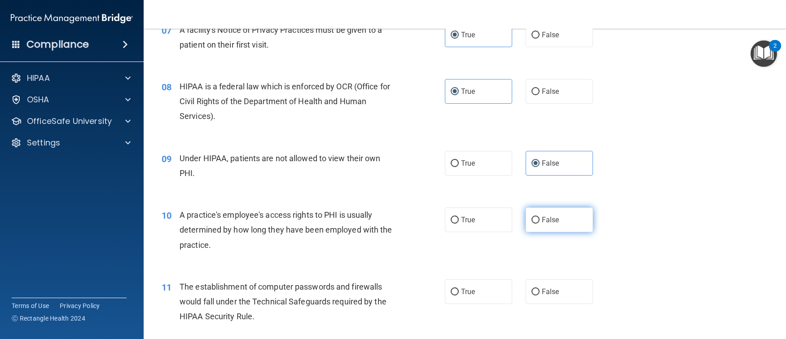
click at [540, 224] on input "False" at bounding box center [536, 220] width 8 height 7
radio input "true"
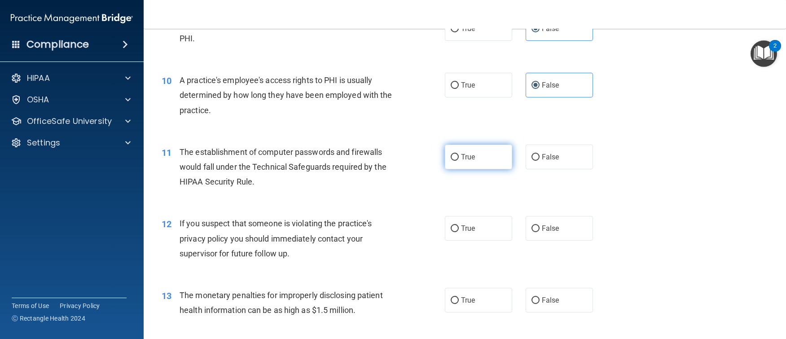
click at [489, 169] on label "True" at bounding box center [478, 157] width 67 height 25
click at [459, 161] on input "True" at bounding box center [455, 157] width 8 height 7
radio input "true"
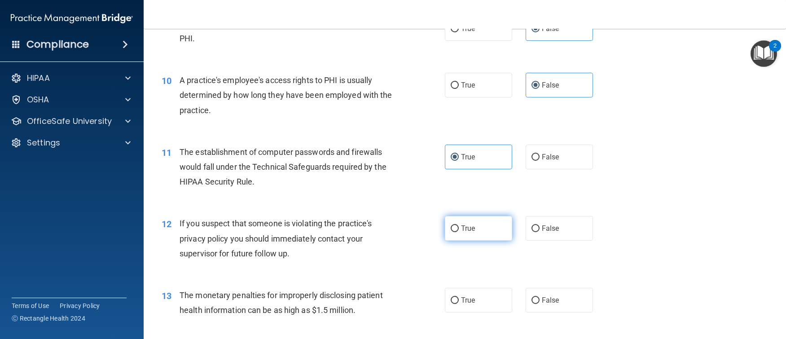
click at [484, 241] on label "True" at bounding box center [478, 228] width 67 height 25
click at [459, 232] on input "True" at bounding box center [455, 228] width 8 height 7
radio input "true"
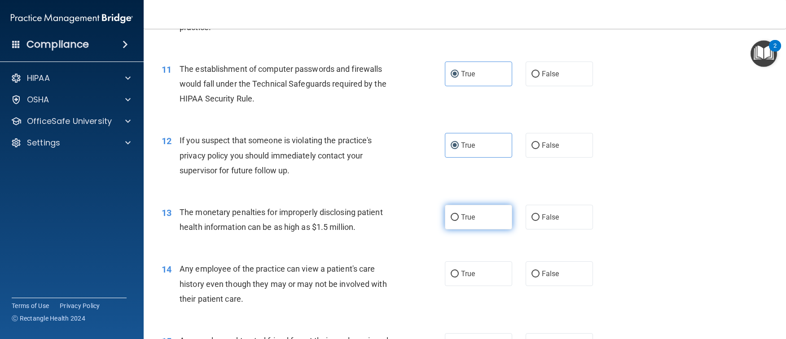
scroll to position [718, 0]
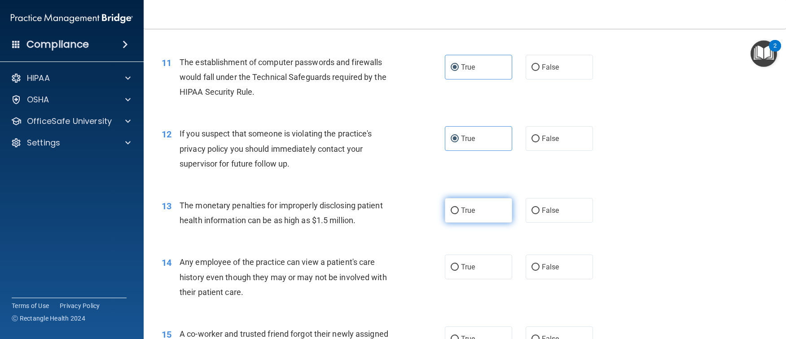
click at [477, 223] on label "True" at bounding box center [478, 210] width 67 height 25
click at [459, 214] on input "True" at bounding box center [455, 210] width 8 height 7
radio input "true"
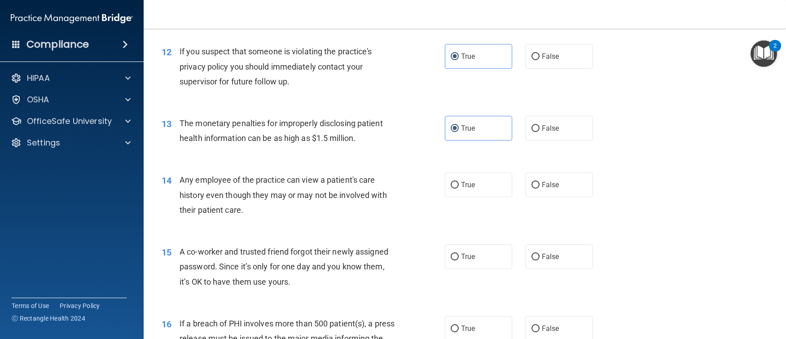
scroll to position [808, 0]
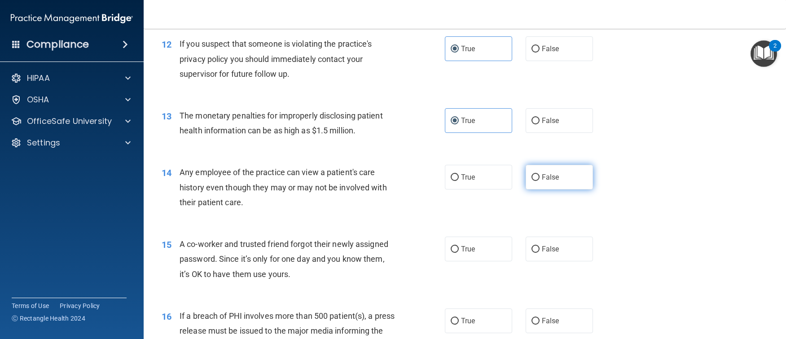
click at [563, 186] on label "False" at bounding box center [559, 177] width 67 height 25
click at [540, 181] on input "False" at bounding box center [536, 177] width 8 height 7
radio input "true"
click at [548, 259] on label "False" at bounding box center [559, 249] width 67 height 25
click at [540, 253] on input "False" at bounding box center [536, 249] width 8 height 7
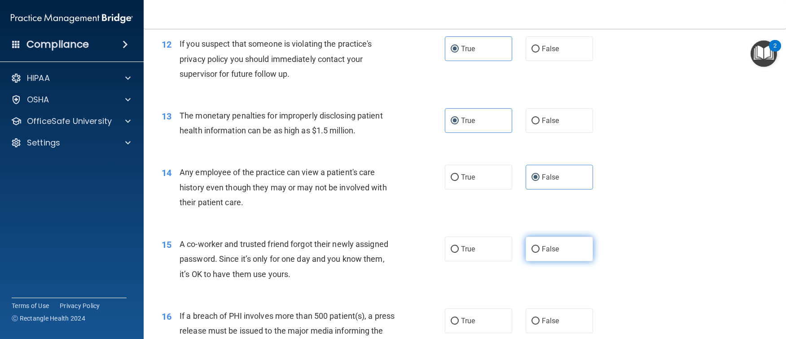
radio input "true"
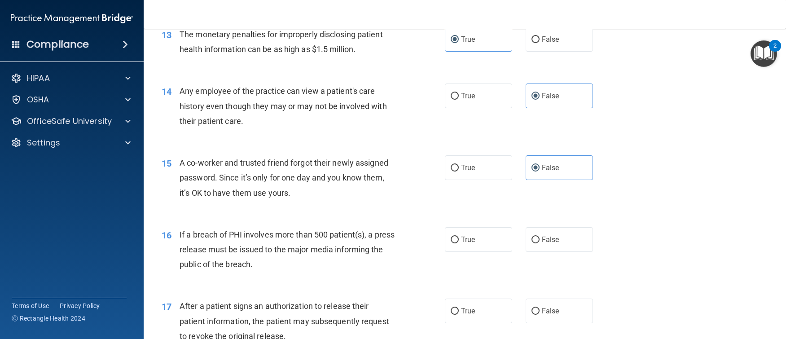
scroll to position [898, 0]
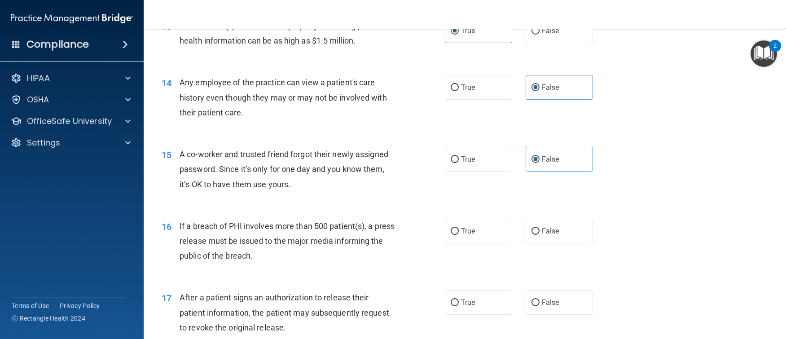
drag, startPoint x: 463, startPoint y: 244, endPoint x: 459, endPoint y: 259, distance: 15.4
click at [463, 235] on span "True" at bounding box center [468, 231] width 14 height 9
click at [459, 235] on input "True" at bounding box center [455, 231] width 8 height 7
radio input "true"
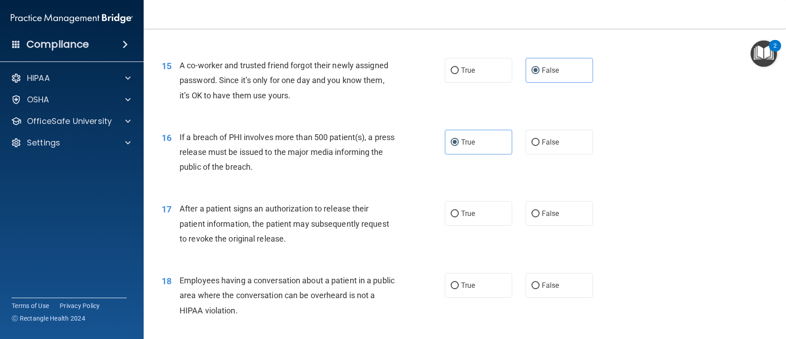
scroll to position [988, 0]
click at [471, 217] on span "True" at bounding box center [468, 212] width 14 height 9
click at [459, 216] on input "True" at bounding box center [455, 213] width 8 height 7
radio input "true"
click at [554, 295] on label "False" at bounding box center [559, 284] width 67 height 25
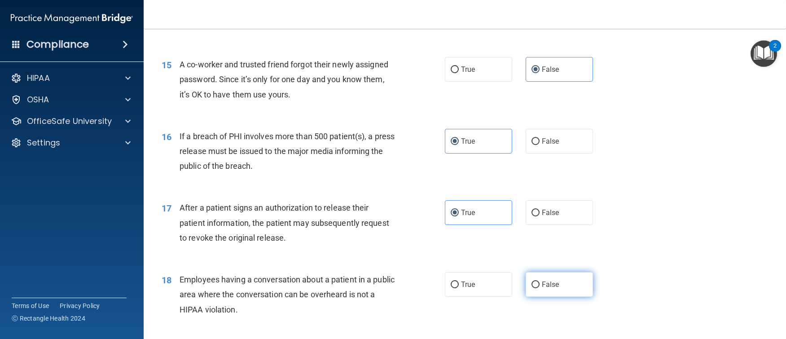
click at [540, 288] on input "False" at bounding box center [536, 285] width 8 height 7
radio input "true"
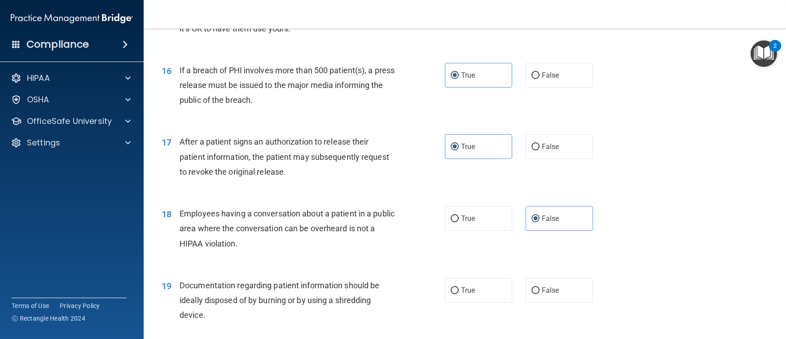
scroll to position [1078, 0]
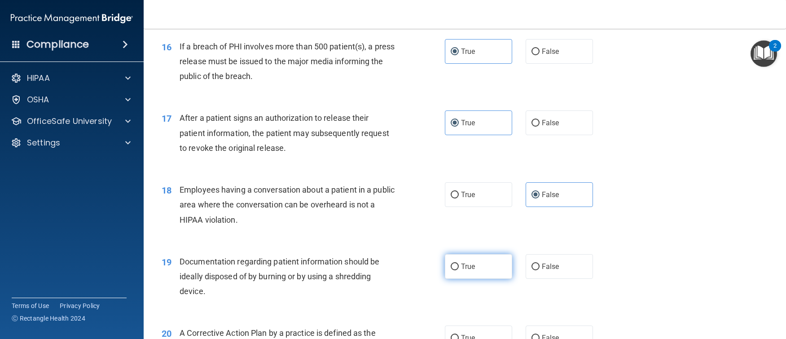
click at [454, 276] on label "True" at bounding box center [478, 266] width 67 height 25
click at [454, 270] on input "True" at bounding box center [455, 267] width 8 height 7
radio input "true"
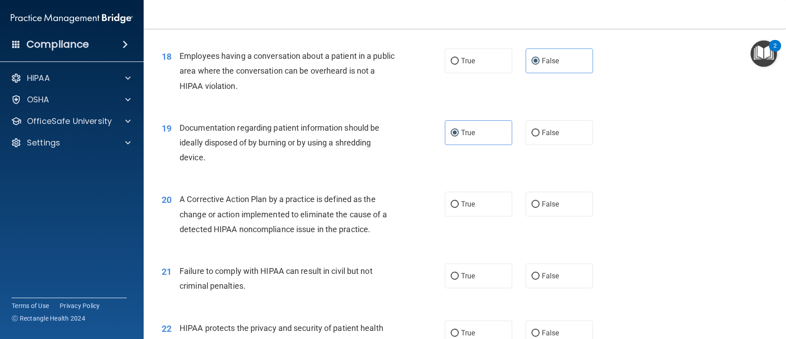
scroll to position [1212, 0]
click at [480, 216] on label "True" at bounding box center [478, 203] width 67 height 25
click at [459, 207] on input "True" at bounding box center [455, 203] width 8 height 7
radio input "true"
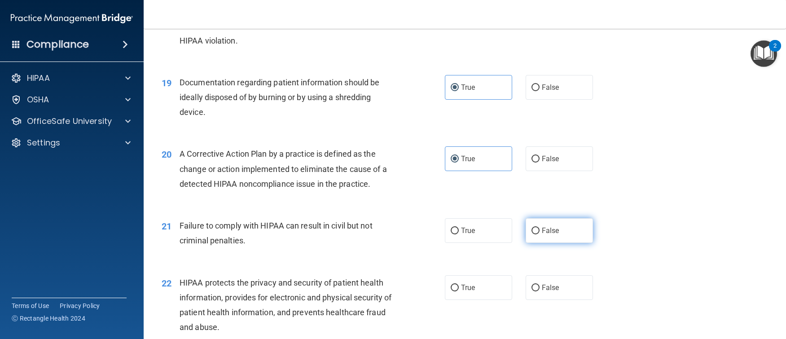
scroll to position [1257, 0]
click at [568, 242] on label "False" at bounding box center [559, 230] width 67 height 25
click at [540, 234] on input "False" at bounding box center [536, 230] width 8 height 7
radio input "true"
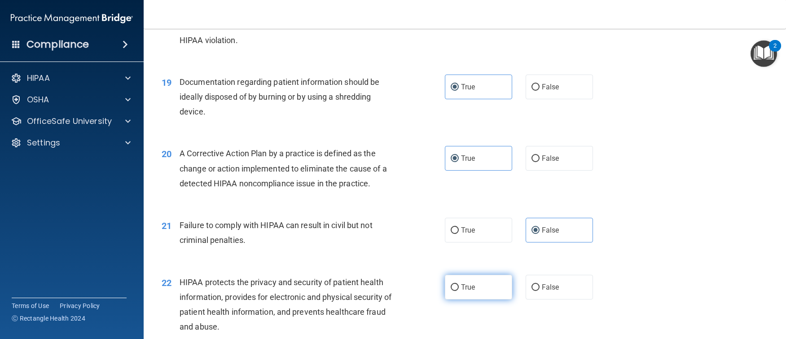
click at [469, 291] on span "True" at bounding box center [468, 287] width 14 height 9
click at [459, 291] on input "True" at bounding box center [455, 287] width 8 height 7
radio input "true"
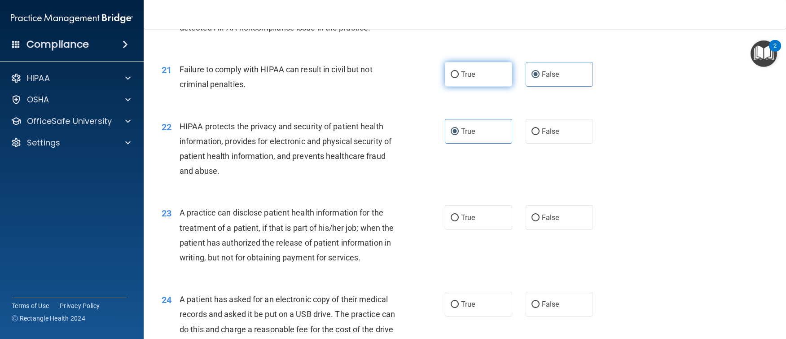
scroll to position [1437, 0]
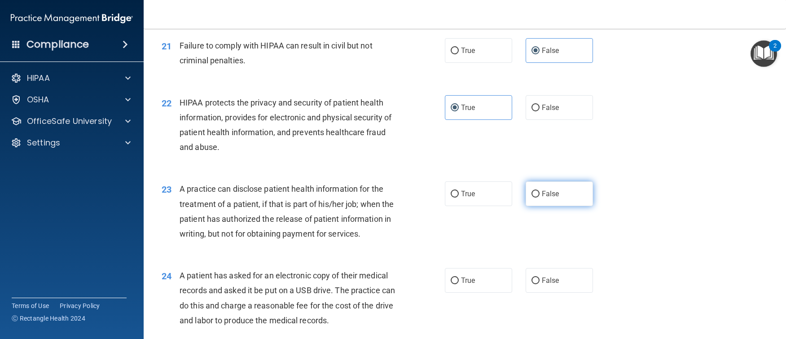
click at [526, 206] on label "False" at bounding box center [559, 193] width 67 height 25
click at [532, 198] on input "False" at bounding box center [536, 194] width 8 height 7
radio input "true"
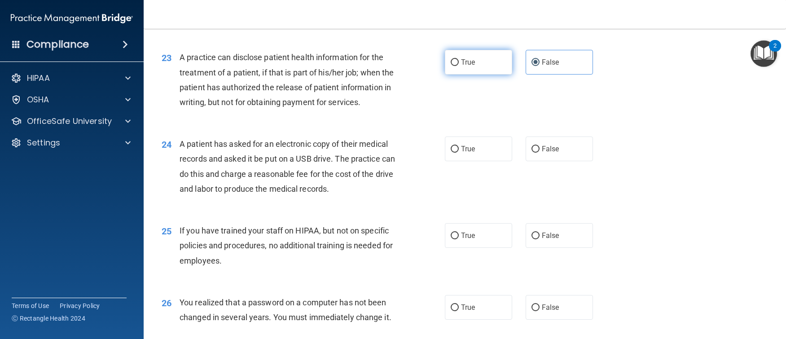
scroll to position [1572, 0]
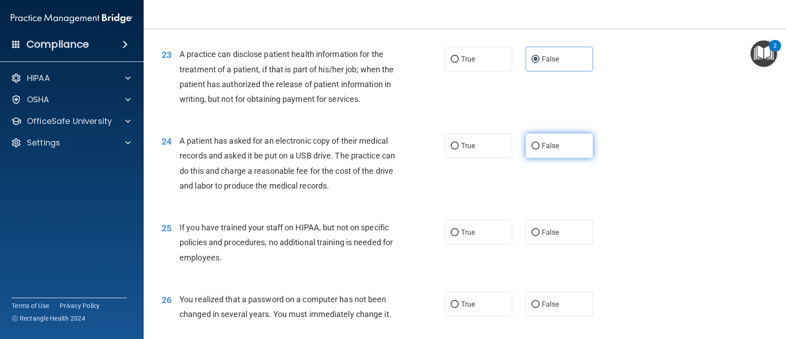
click at [537, 158] on label "False" at bounding box center [559, 145] width 67 height 25
click at [537, 150] on input "False" at bounding box center [536, 146] width 8 height 7
radio input "true"
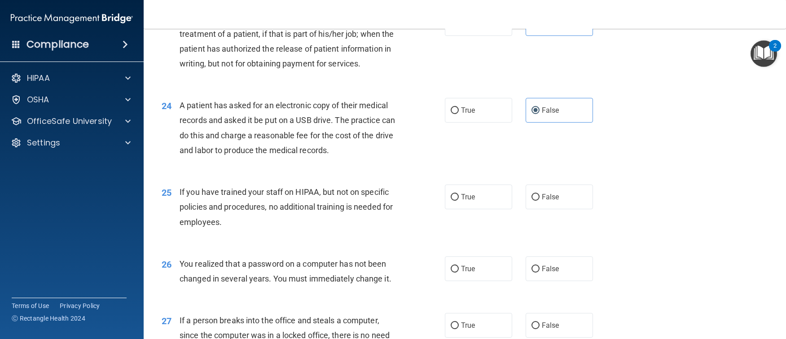
scroll to position [1527, 0]
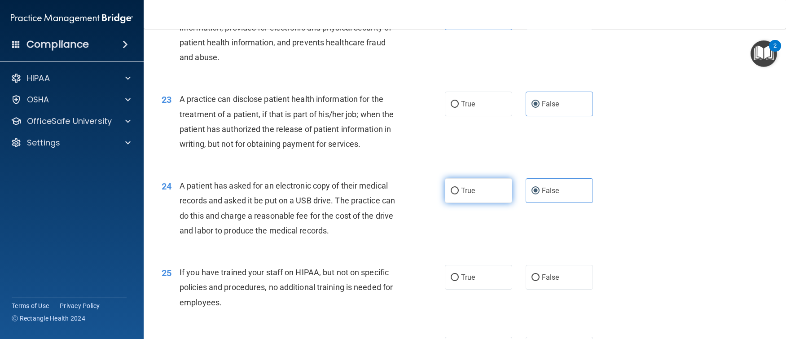
click at [475, 203] on label "True" at bounding box center [478, 190] width 67 height 25
click at [459, 194] on input "True" at bounding box center [455, 191] width 8 height 7
radio input "true"
radio input "false"
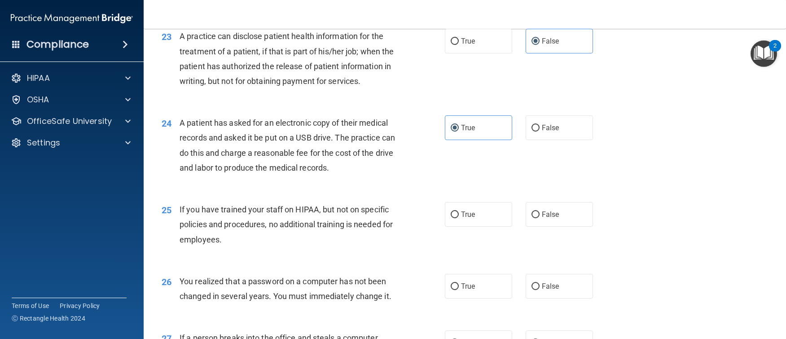
scroll to position [1616, 0]
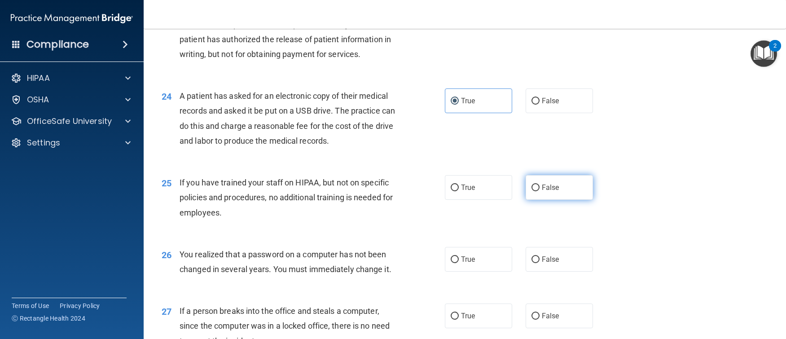
click at [557, 200] on label "False" at bounding box center [559, 187] width 67 height 25
click at [540, 191] on input "False" at bounding box center [536, 188] width 8 height 7
radio input "true"
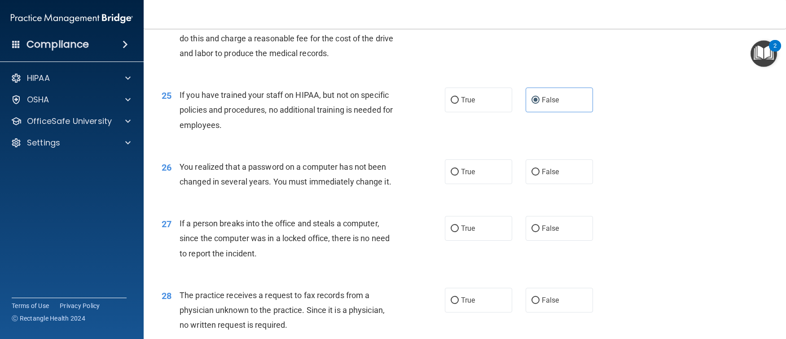
scroll to position [1706, 0]
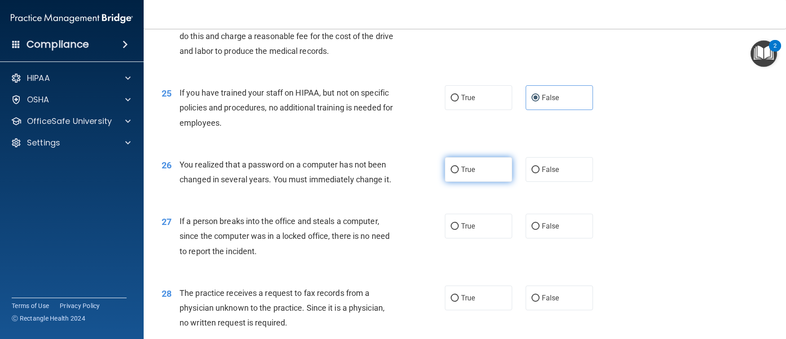
click at [480, 182] on label "True" at bounding box center [478, 169] width 67 height 25
click at [459, 173] on input "True" at bounding box center [455, 170] width 8 height 7
radio input "true"
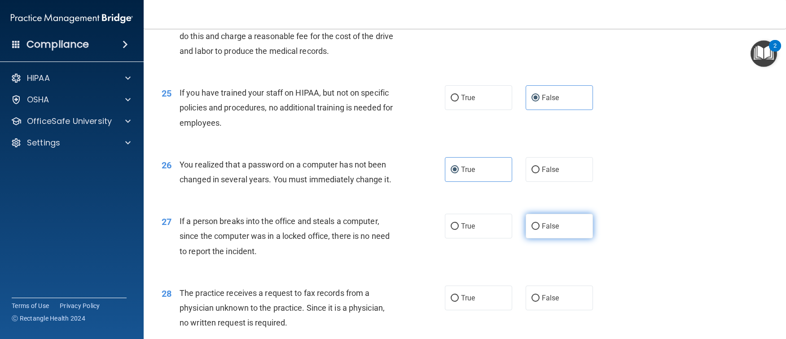
click at [551, 230] on span "False" at bounding box center [551, 226] width 18 height 9
click at [540, 230] on input "False" at bounding box center [536, 226] width 8 height 7
radio input "true"
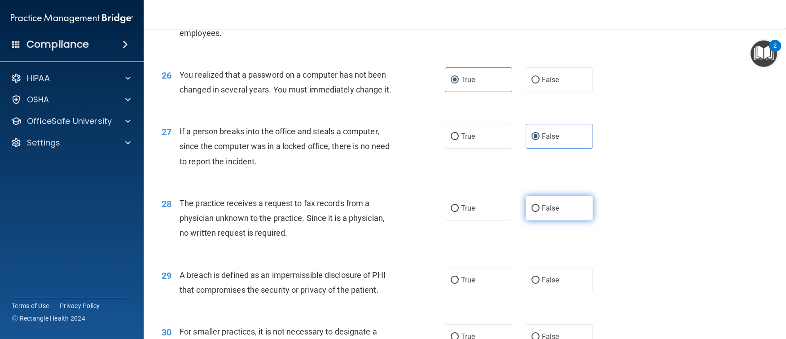
click at [545, 220] on label "False" at bounding box center [559, 208] width 67 height 25
click at [540, 212] on input "False" at bounding box center [536, 208] width 8 height 7
radio input "true"
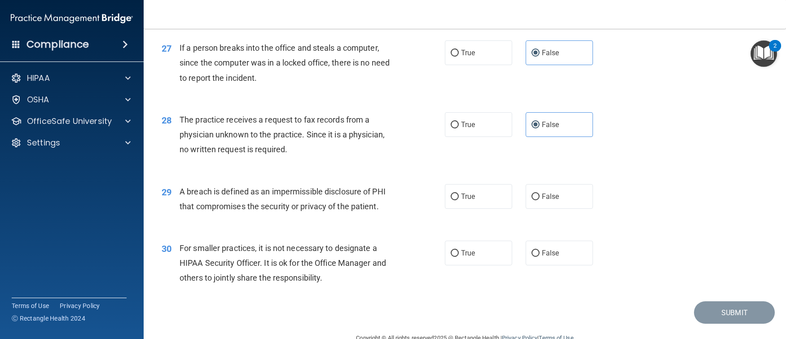
scroll to position [1886, 0]
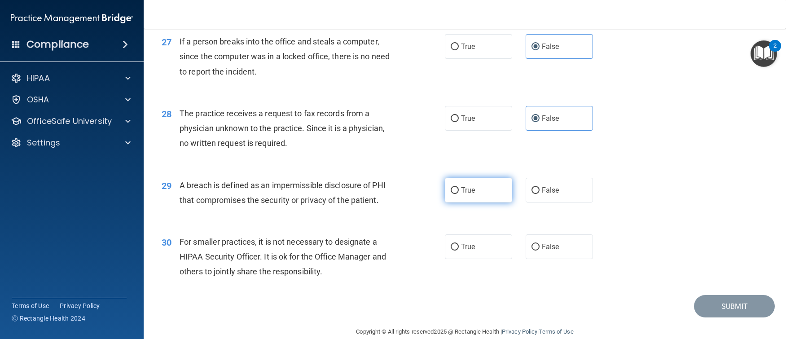
click at [463, 202] on label "True" at bounding box center [478, 190] width 67 height 25
click at [459, 194] on input "True" at bounding box center [455, 190] width 8 height 7
radio input "true"
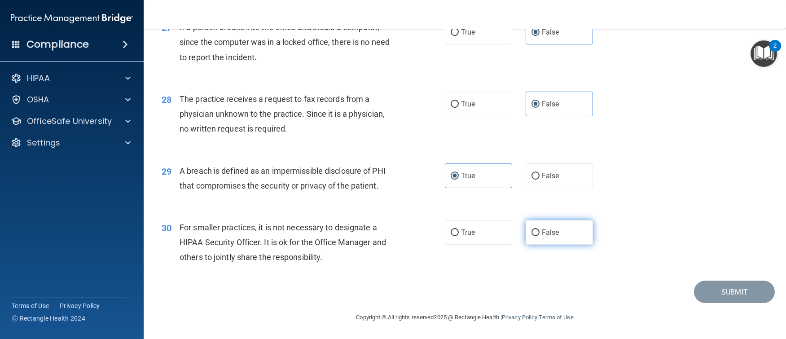
click at [548, 233] on span "False" at bounding box center [551, 232] width 18 height 9
click at [540, 233] on input "False" at bounding box center [536, 232] width 8 height 7
radio input "true"
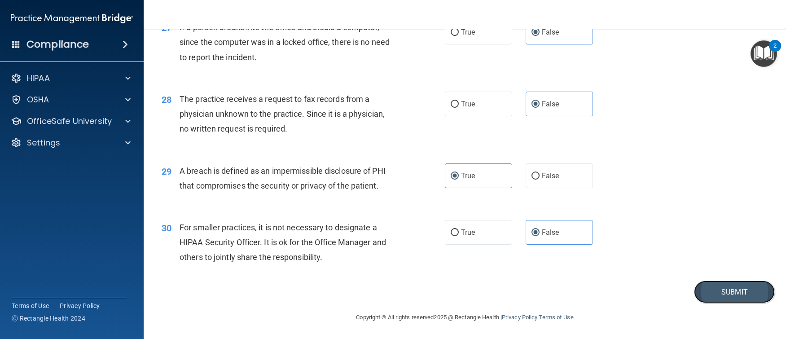
click at [723, 289] on button "Submit" at bounding box center [734, 292] width 81 height 23
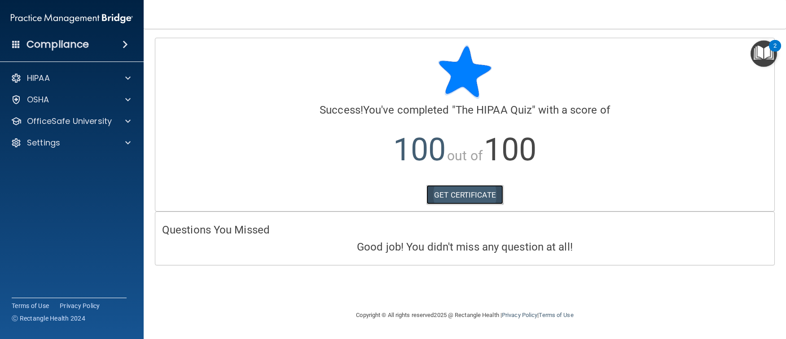
click at [465, 196] on link "GET CERTIFICATE" at bounding box center [465, 195] width 77 height 20
click at [103, 125] on p "OfficeSafe University" at bounding box center [69, 121] width 85 height 11
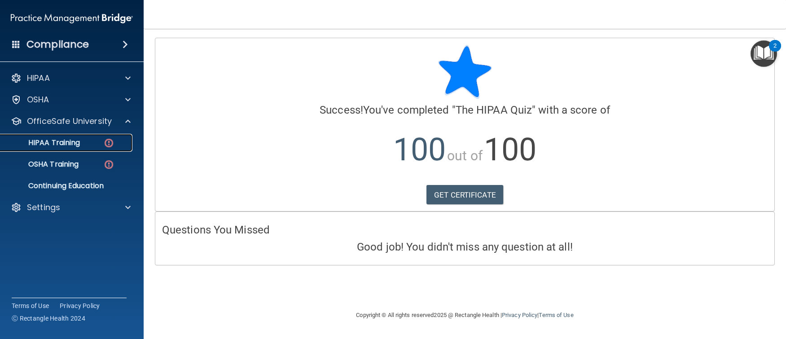
click at [95, 143] on div "HIPAA Training" at bounding box center [67, 142] width 123 height 9
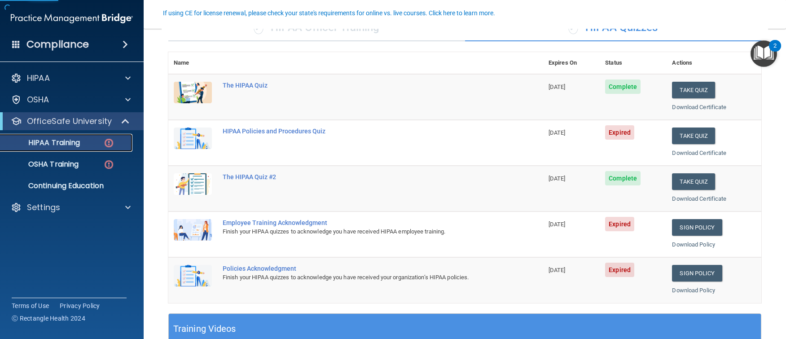
scroll to position [90, 0]
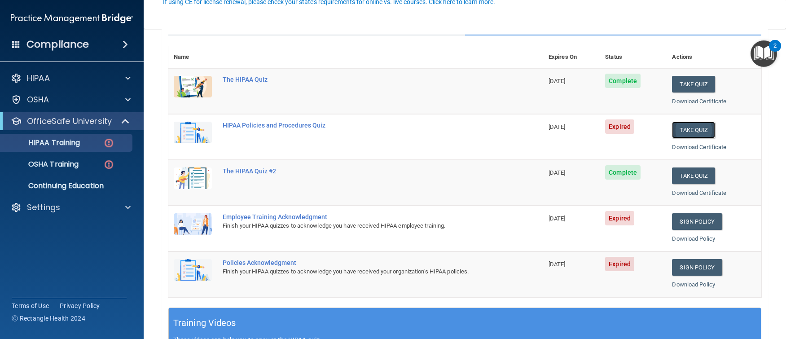
click at [683, 130] on button "Take Quiz" at bounding box center [693, 130] width 43 height 17
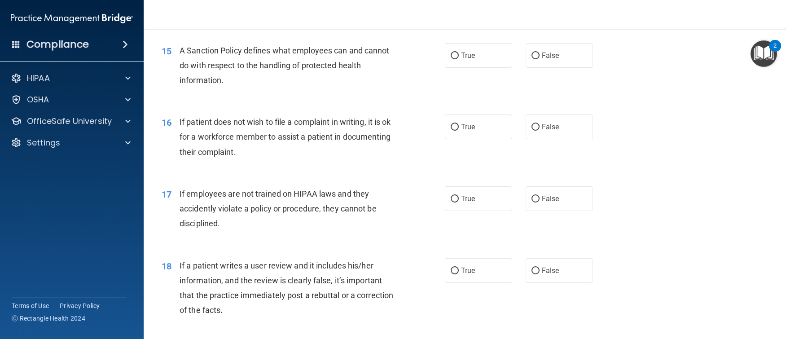
scroll to position [1167, 0]
click at [539, 69] on div "15 A Sanction Policy defines what employees can and cannot do with respect to t…" at bounding box center [465, 67] width 620 height 72
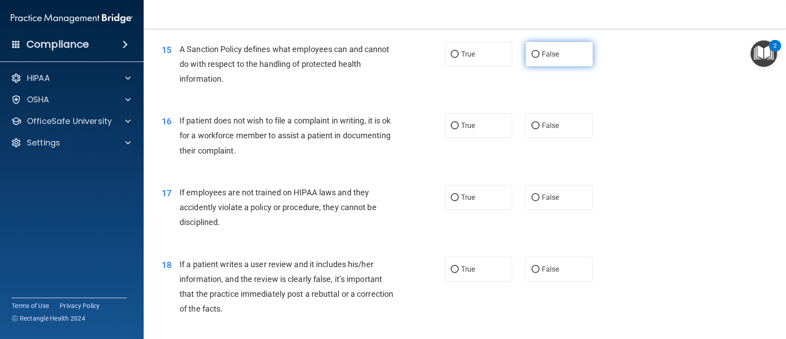
click at [547, 58] on span "False" at bounding box center [551, 54] width 18 height 9
click at [540, 58] on input "False" at bounding box center [536, 54] width 8 height 7
radio input "true"
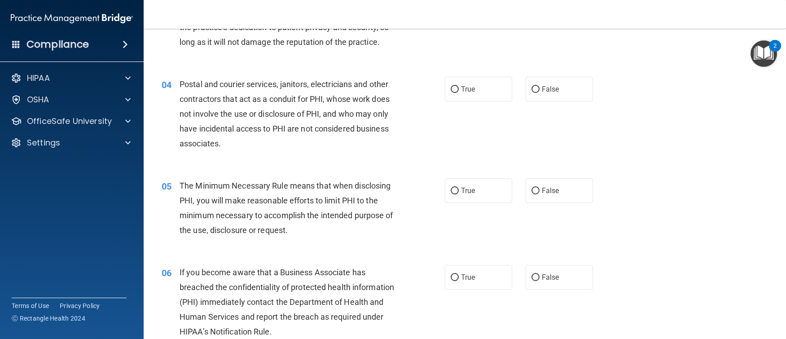
scroll to position [0, 0]
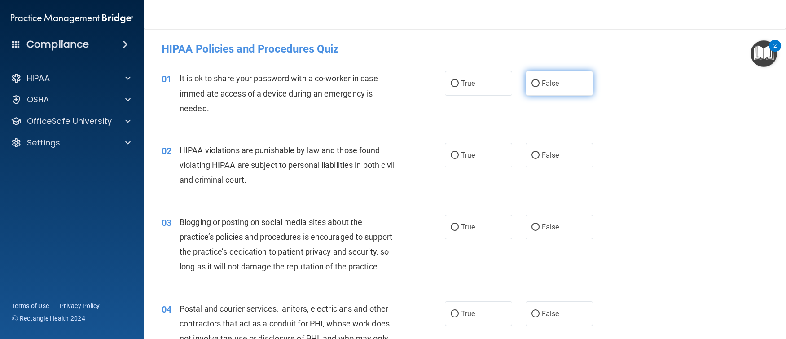
click at [557, 86] on label "False" at bounding box center [559, 83] width 67 height 25
click at [540, 86] on input "False" at bounding box center [536, 83] width 8 height 7
radio input "true"
click at [463, 153] on span "True" at bounding box center [468, 155] width 14 height 9
click at [459, 153] on input "True" at bounding box center [455, 155] width 8 height 7
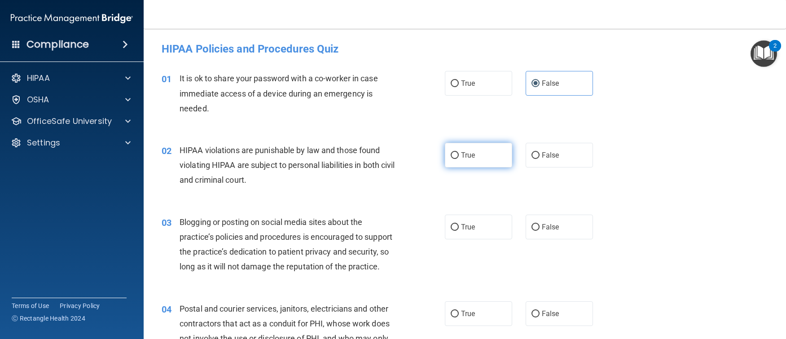
radio input "true"
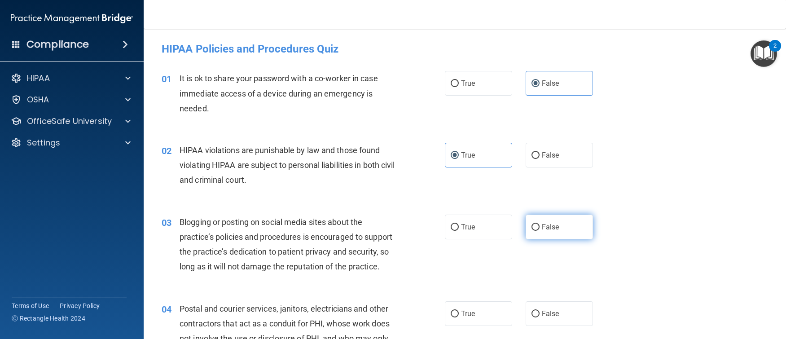
click at [557, 234] on label "False" at bounding box center [559, 227] width 67 height 25
click at [540, 231] on input "False" at bounding box center [536, 227] width 8 height 7
radio input "true"
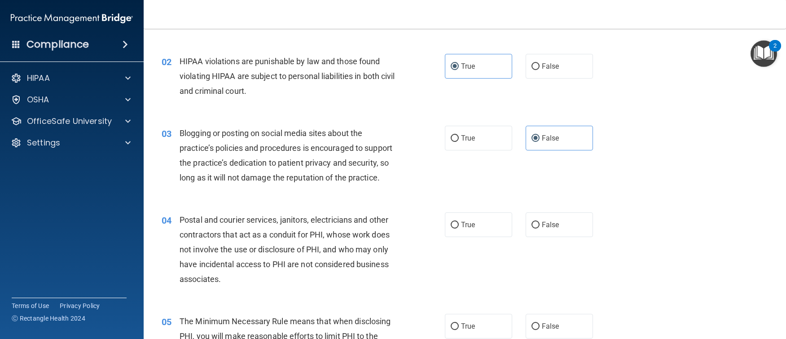
scroll to position [90, 0]
click at [471, 228] on span "True" at bounding box center [468, 224] width 14 height 9
click at [459, 228] on input "True" at bounding box center [455, 224] width 8 height 7
radio input "true"
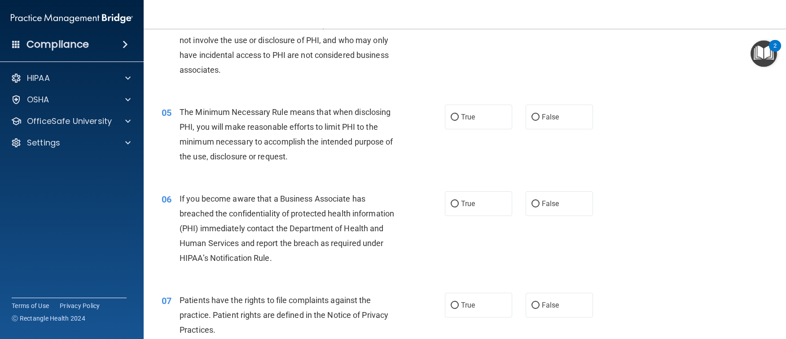
scroll to position [314, 0]
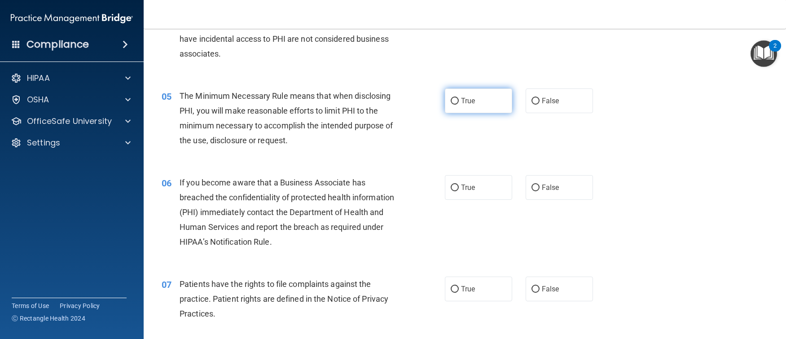
click at [461, 113] on label "True" at bounding box center [478, 100] width 67 height 25
click at [459, 105] on input "True" at bounding box center [455, 101] width 8 height 7
radio input "true"
click at [555, 220] on div "06 If you become aware that a Business Associate has breached the confidentiali…" at bounding box center [465, 214] width 620 height 101
click at [551, 191] on label "False" at bounding box center [559, 187] width 67 height 25
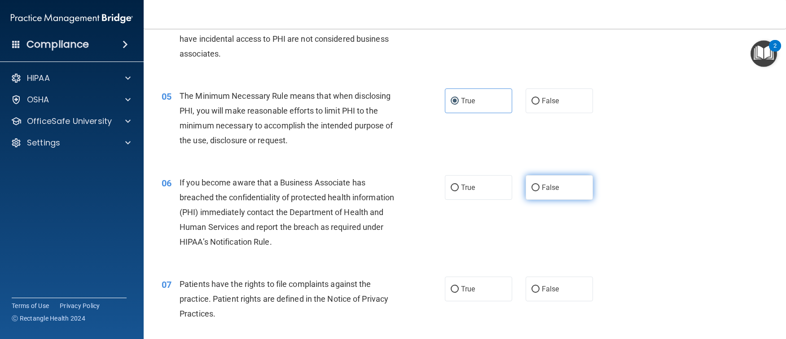
click at [540, 191] on input "False" at bounding box center [536, 188] width 8 height 7
radio input "true"
click at [479, 301] on label "True" at bounding box center [478, 289] width 67 height 25
click at [459, 293] on input "True" at bounding box center [455, 289] width 8 height 7
radio input "true"
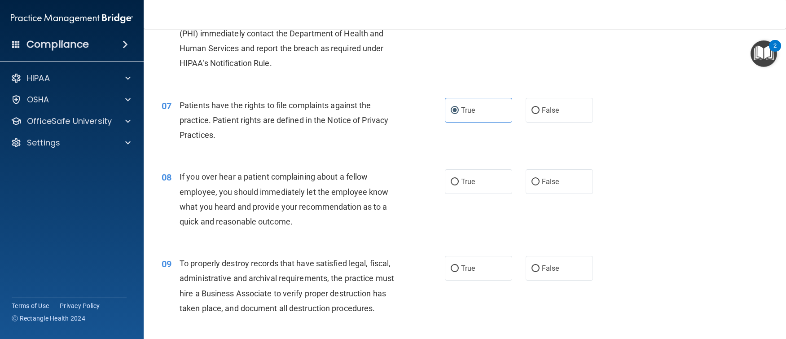
scroll to position [494, 0]
click at [572, 193] on label "False" at bounding box center [559, 180] width 67 height 25
click at [540, 185] on input "False" at bounding box center [536, 181] width 8 height 7
radio input "true"
click at [551, 273] on label "False" at bounding box center [559, 267] width 67 height 25
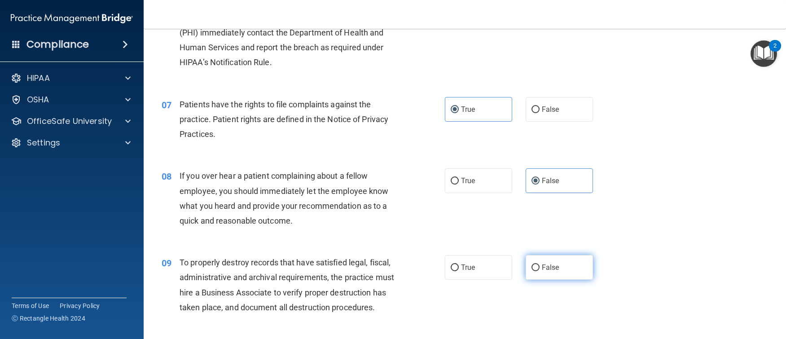
click at [540, 271] on input "False" at bounding box center [536, 267] width 8 height 7
radio input "true"
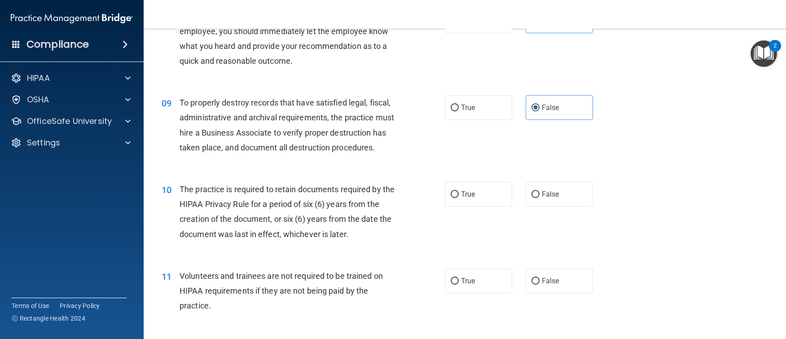
scroll to position [674, 0]
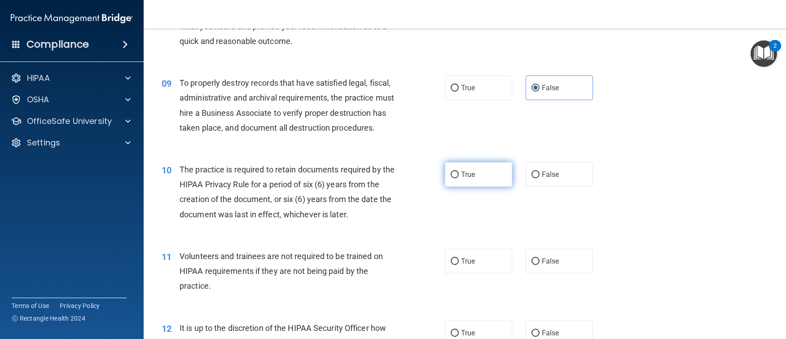
click at [445, 187] on label "True" at bounding box center [478, 174] width 67 height 25
click at [451, 178] on input "True" at bounding box center [455, 175] width 8 height 7
radio input "true"
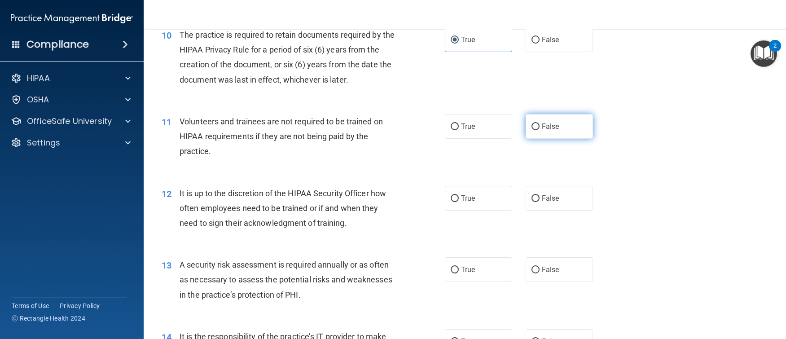
click at [536, 139] on label "False" at bounding box center [559, 126] width 67 height 25
click at [536, 130] on input "False" at bounding box center [536, 126] width 8 height 7
radio input "true"
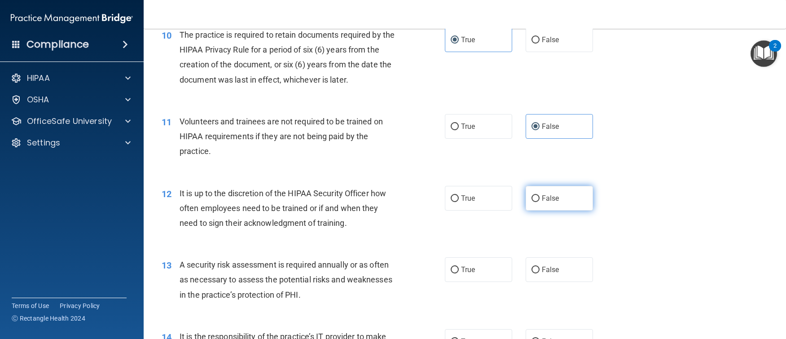
click at [540, 211] on label "False" at bounding box center [559, 198] width 67 height 25
click at [540, 202] on input "False" at bounding box center [536, 198] width 8 height 7
radio input "true"
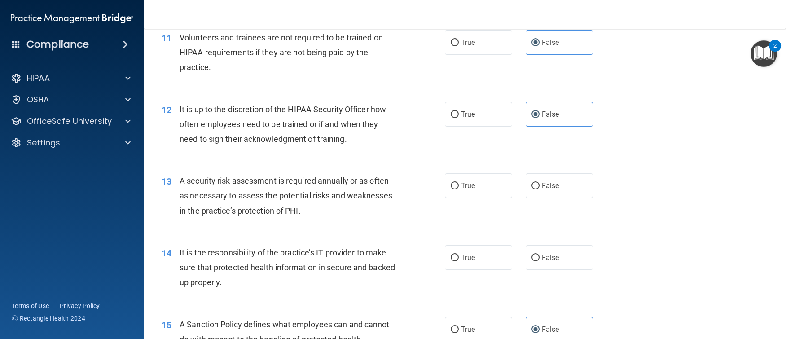
scroll to position [853, 0]
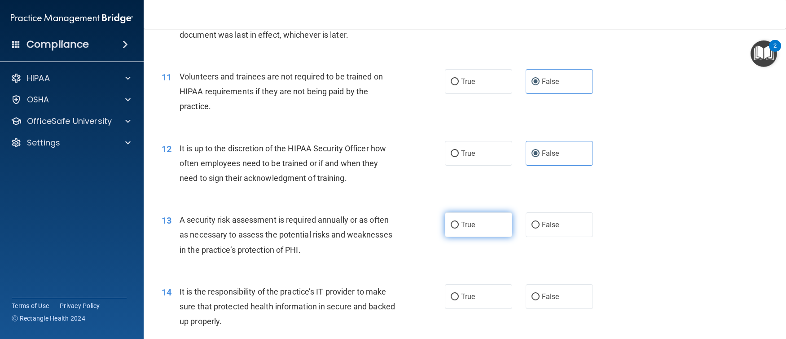
click at [458, 237] on label "True" at bounding box center [478, 224] width 67 height 25
click at [458, 229] on input "True" at bounding box center [455, 225] width 8 height 7
radio input "true"
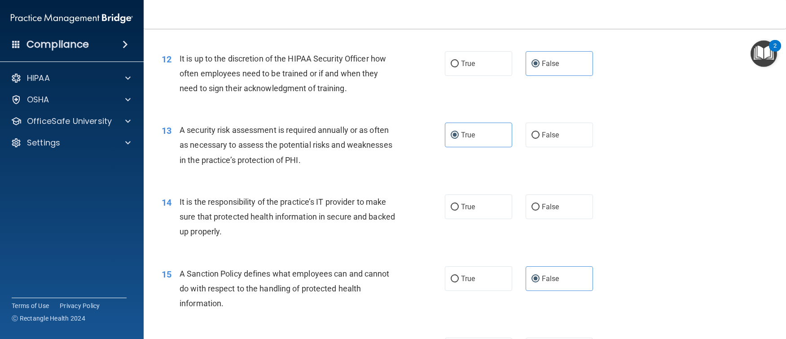
scroll to position [988, 0]
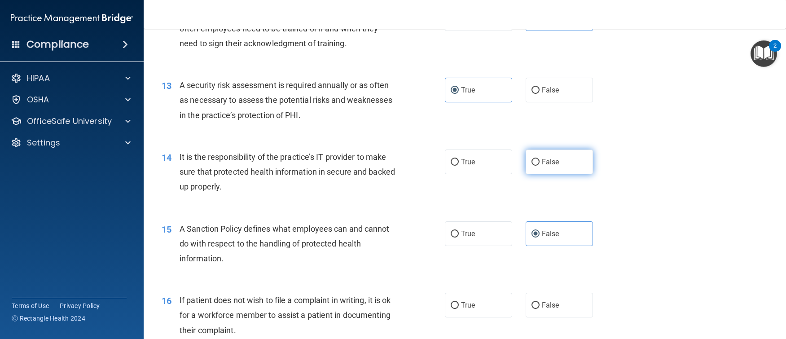
click at [543, 174] on label "False" at bounding box center [559, 162] width 67 height 25
click at [540, 166] on input "False" at bounding box center [536, 162] width 8 height 7
radio input "true"
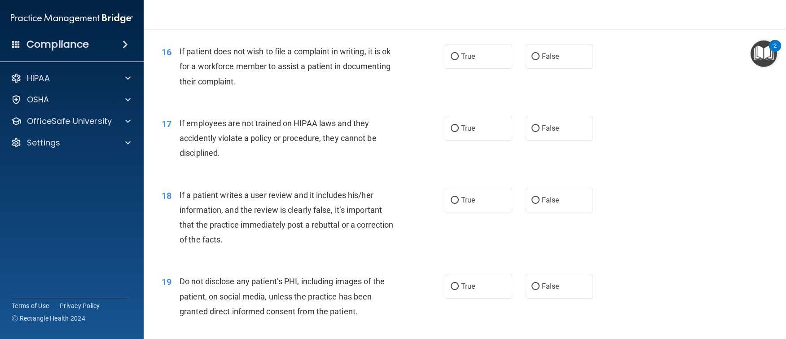
scroll to position [1257, 0]
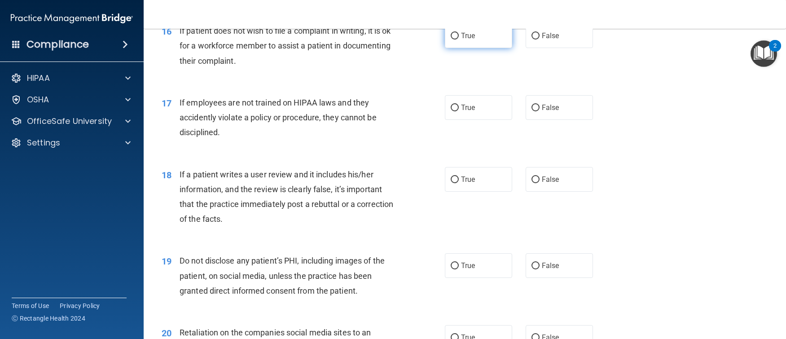
click at [486, 48] on label "True" at bounding box center [478, 35] width 67 height 25
click at [459, 40] on input "True" at bounding box center [455, 36] width 8 height 7
radio input "true"
click at [556, 123] on div "17 If employees are not trained on HIPAA laws and they accidently violate a pol…" at bounding box center [465, 120] width 620 height 72
click at [552, 120] on label "False" at bounding box center [559, 107] width 67 height 25
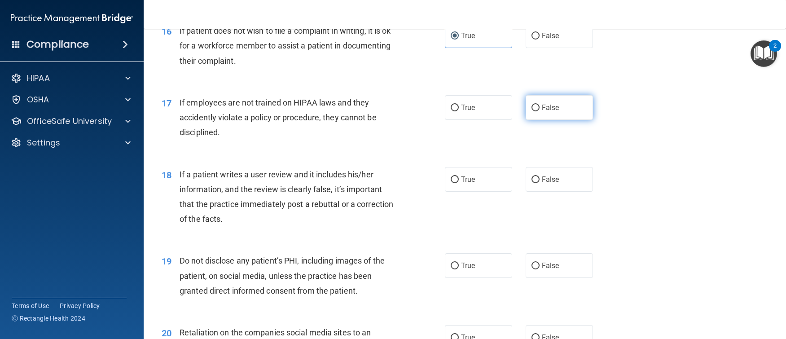
click at [540, 111] on input "False" at bounding box center [536, 108] width 8 height 7
radio input "true"
click at [554, 192] on label "False" at bounding box center [559, 179] width 67 height 25
click at [540, 183] on input "False" at bounding box center [536, 179] width 8 height 7
radio input "true"
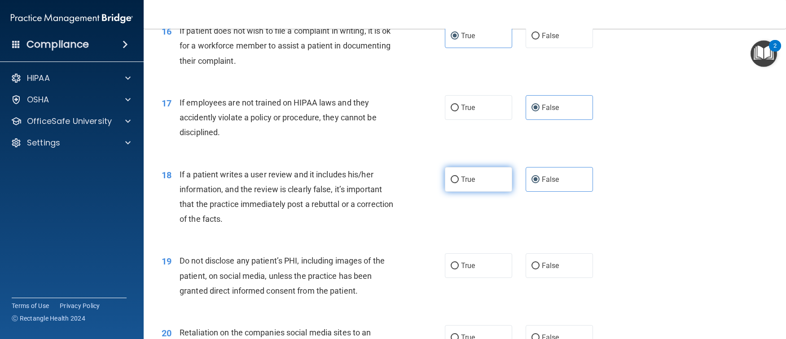
click at [464, 184] on span "True" at bounding box center [468, 179] width 14 height 9
click at [459, 183] on input "True" at bounding box center [455, 179] width 8 height 7
radio input "true"
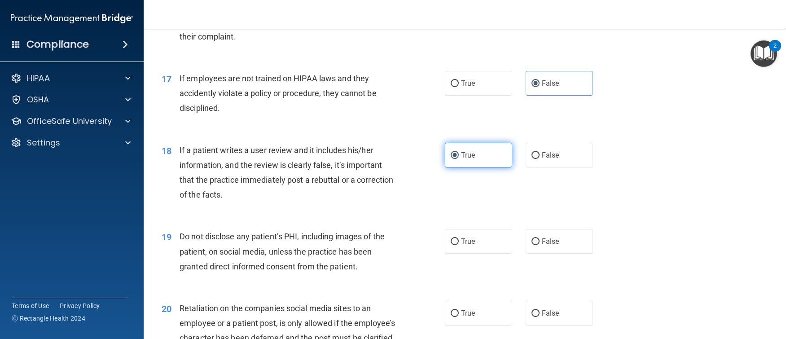
scroll to position [1302, 0]
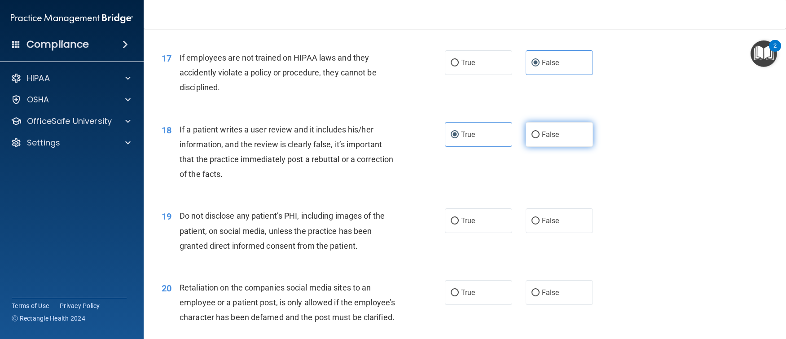
click at [547, 147] on label "False" at bounding box center [559, 134] width 67 height 25
click at [542, 139] on span "False" at bounding box center [551, 134] width 18 height 9
click at [540, 138] on input "False" at bounding box center [536, 135] width 8 height 7
radio input "true"
radio input "false"
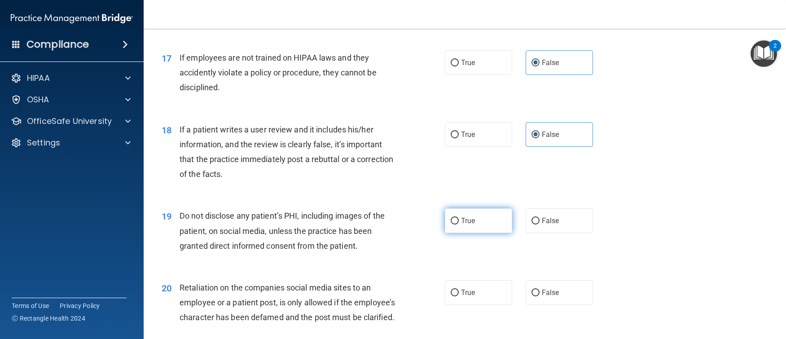
click at [478, 233] on label "True" at bounding box center [478, 220] width 67 height 25
click at [459, 225] on input "True" at bounding box center [455, 221] width 8 height 7
radio input "true"
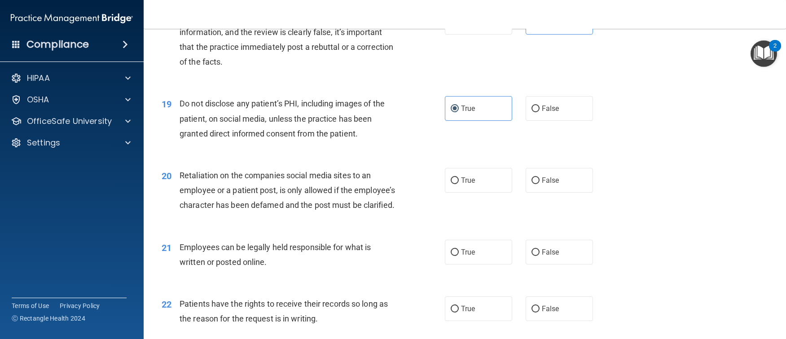
scroll to position [1482, 0]
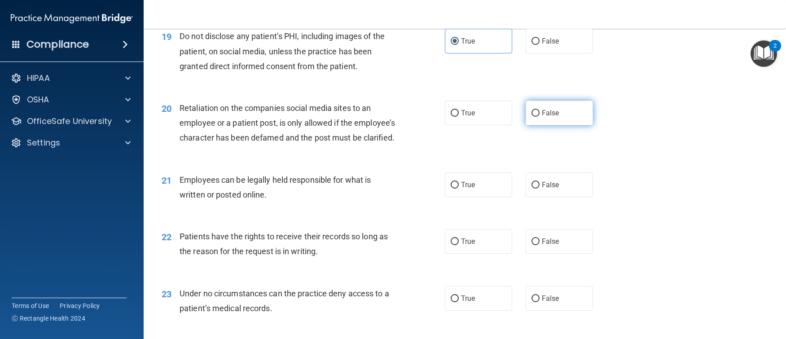
click at [555, 125] on label "False" at bounding box center [559, 113] width 67 height 25
click at [540, 117] on input "False" at bounding box center [536, 113] width 8 height 7
radio input "true"
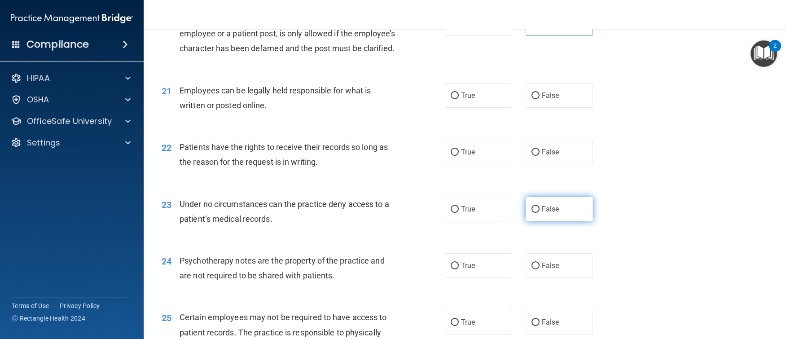
scroll to position [1572, 0]
click at [471, 128] on div "21 Employees can be legally held responsible for what is written or posted onli…" at bounding box center [465, 99] width 620 height 57
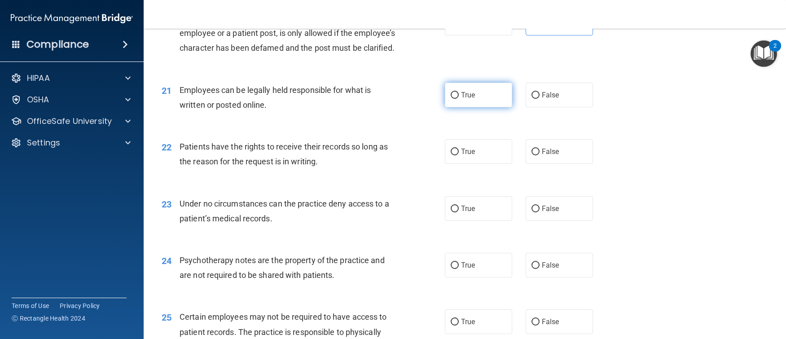
click at [472, 107] on label "True" at bounding box center [478, 95] width 67 height 25
click at [459, 99] on input "True" at bounding box center [455, 95] width 8 height 7
radio input "true"
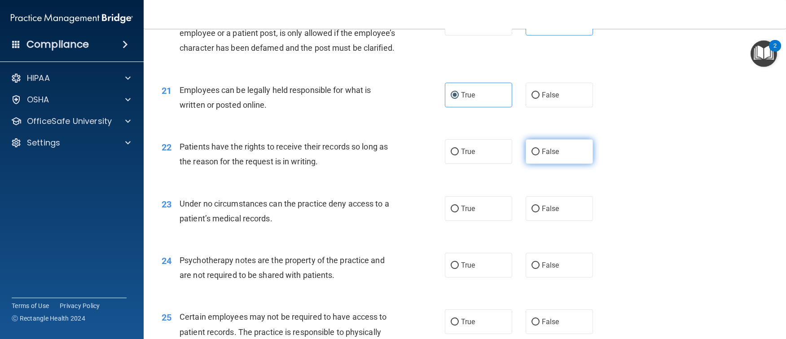
click at [551, 164] on label "False" at bounding box center [559, 151] width 67 height 25
click at [540, 155] on input "False" at bounding box center [536, 152] width 8 height 7
radio input "true"
click at [557, 221] on label "False" at bounding box center [559, 208] width 67 height 25
click at [540, 212] on input "False" at bounding box center [536, 209] width 8 height 7
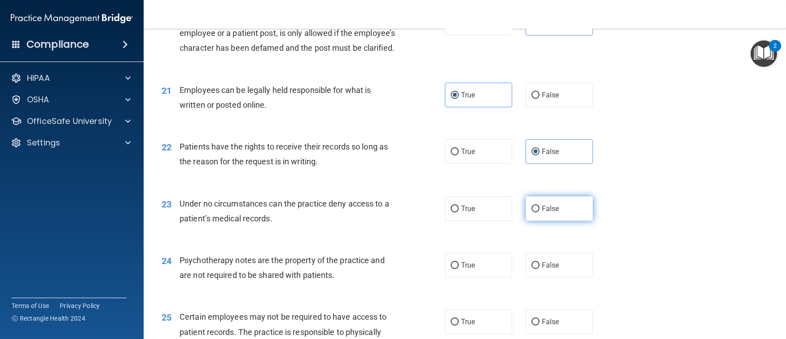
radio input "true"
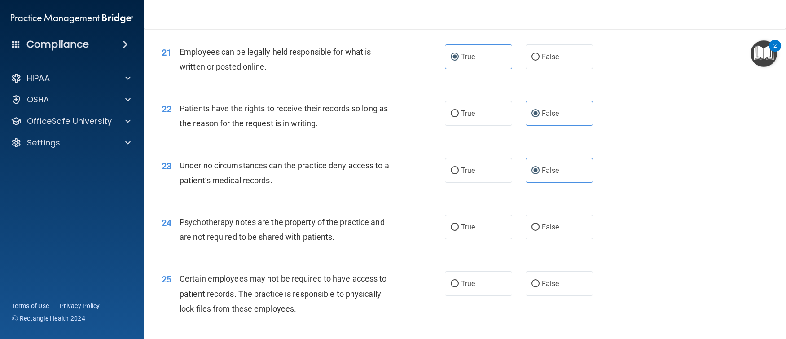
scroll to position [1661, 0]
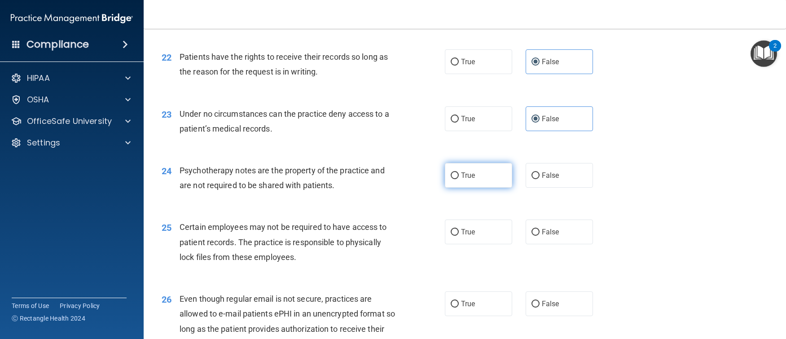
click at [489, 188] on label "True" at bounding box center [478, 175] width 67 height 25
click at [459, 179] on input "True" at bounding box center [455, 175] width 8 height 7
radio input "true"
click at [498, 244] on label "True" at bounding box center [478, 232] width 67 height 25
click at [459, 236] on input "True" at bounding box center [455, 232] width 8 height 7
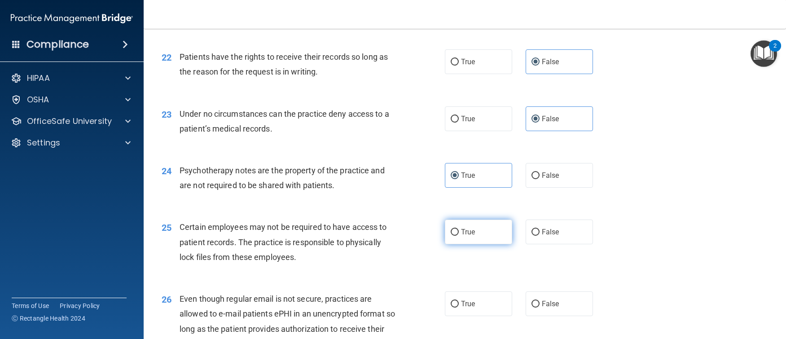
radio input "true"
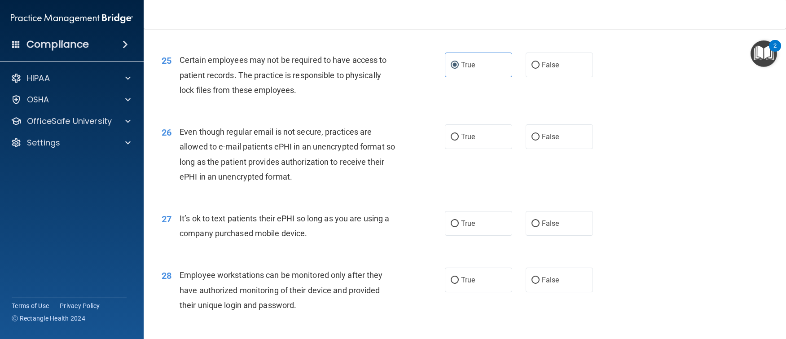
scroll to position [1841, 0]
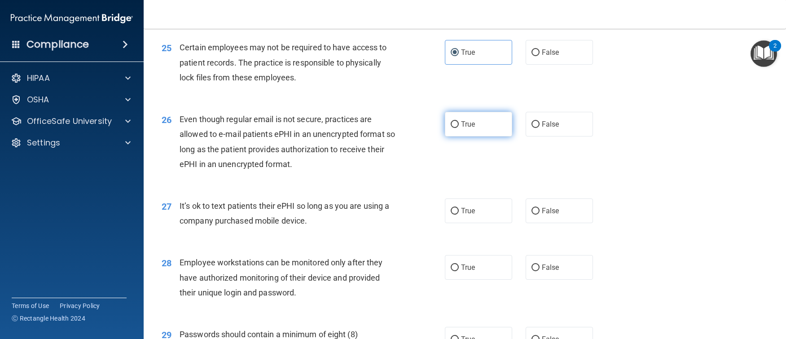
click at [474, 136] on label "True" at bounding box center [478, 124] width 67 height 25
click at [459, 128] on input "True" at bounding box center [455, 124] width 8 height 7
radio input "true"
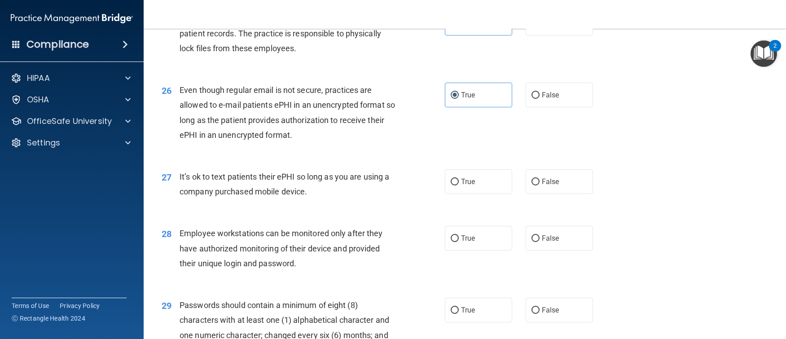
scroll to position [1886, 0]
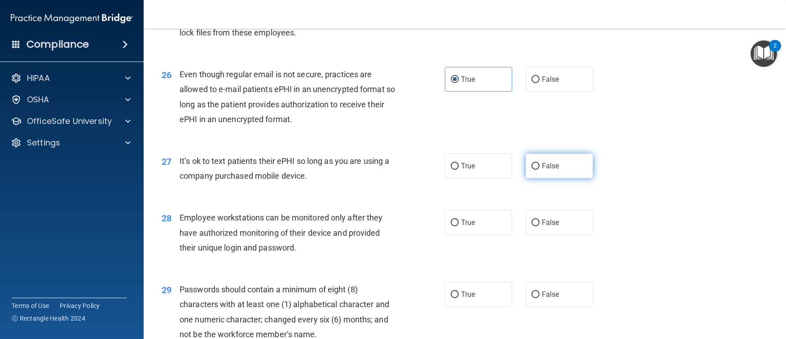
click at [562, 178] on label "False" at bounding box center [559, 166] width 67 height 25
click at [540, 170] on input "False" at bounding box center [536, 166] width 8 height 7
radio input "true"
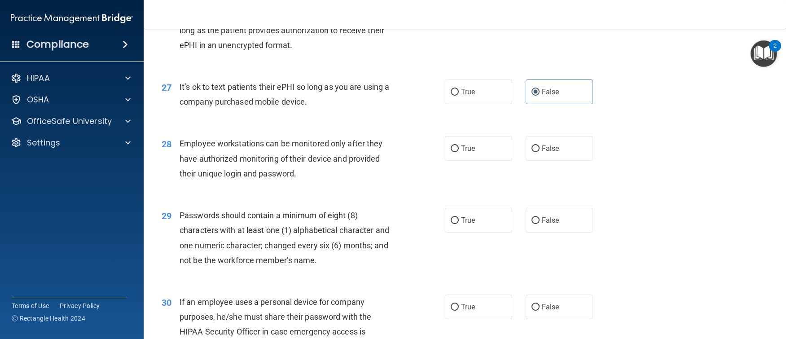
scroll to position [1976, 0]
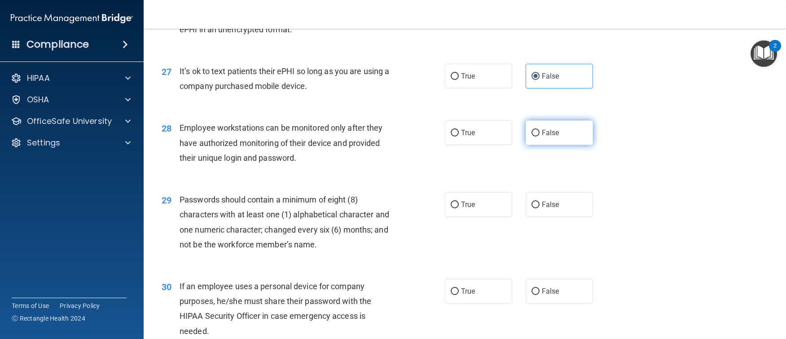
click at [541, 145] on label "False" at bounding box center [559, 132] width 67 height 25
click at [540, 136] on input "False" at bounding box center [536, 133] width 8 height 7
radio input "true"
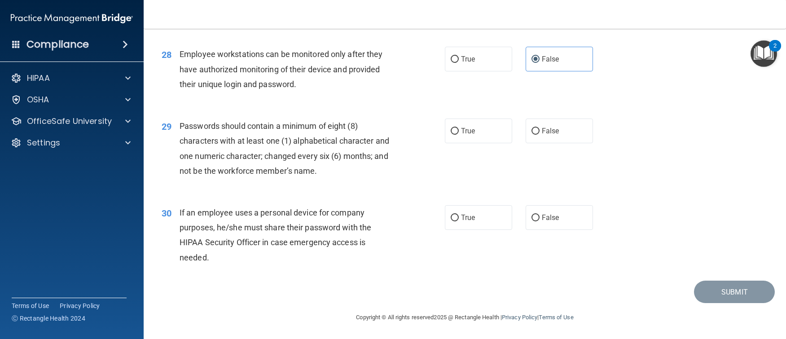
scroll to position [2065, 0]
click at [457, 143] on label "True" at bounding box center [478, 131] width 67 height 25
click at [457, 135] on input "True" at bounding box center [455, 131] width 8 height 7
radio input "true"
click at [574, 230] on label "False" at bounding box center [559, 217] width 67 height 25
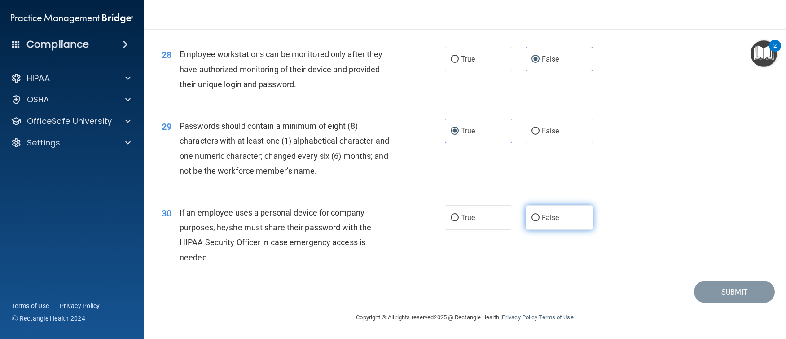
click at [540, 221] on input "False" at bounding box center [536, 218] width 8 height 7
radio input "true"
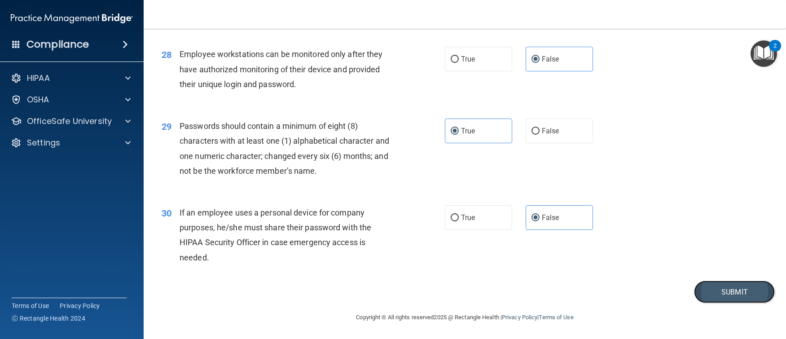
click at [711, 304] on button "Submit" at bounding box center [734, 292] width 81 height 23
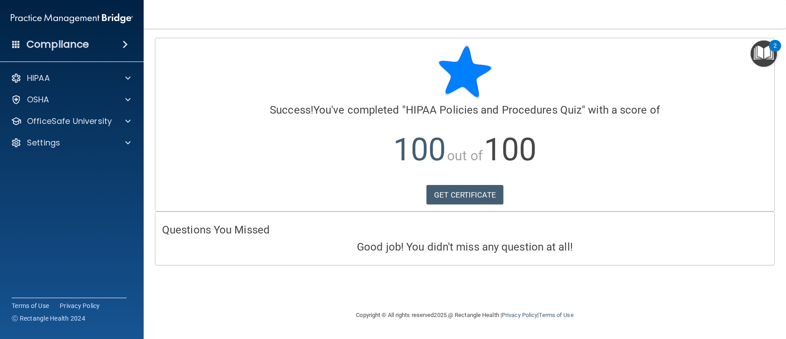
click at [51, 235] on div "Compliance HIPAA Documents and Policies Report an Incident Business Associates …" at bounding box center [72, 169] width 144 height 339
click at [444, 194] on link "GET CERTIFICATE" at bounding box center [465, 195] width 77 height 20
click at [87, 124] on p "OfficeSafe University" at bounding box center [69, 121] width 85 height 11
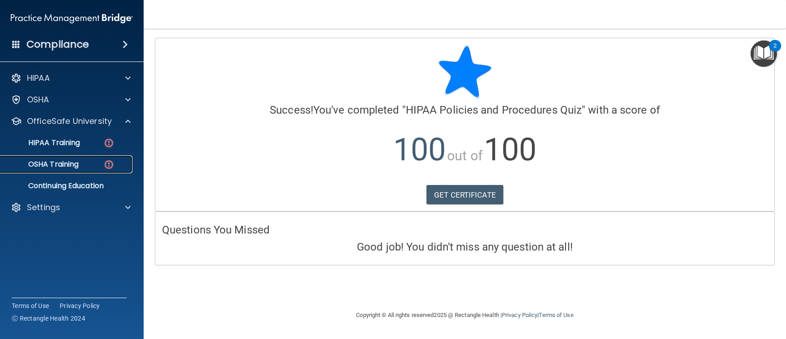
click at [95, 165] on div "OSHA Training" at bounding box center [67, 164] width 123 height 9
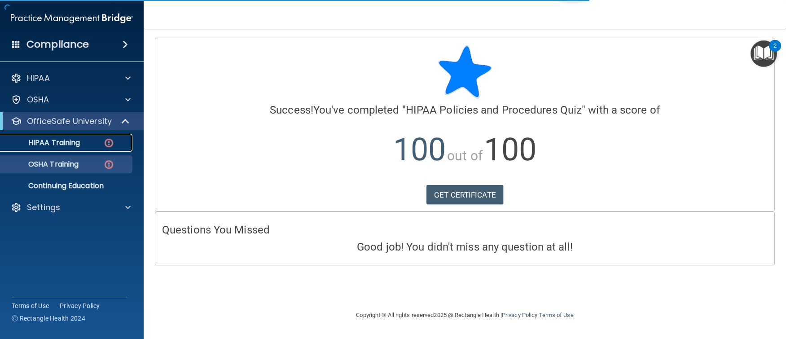
click at [65, 141] on p "HIPAA Training" at bounding box center [43, 142] width 74 height 9
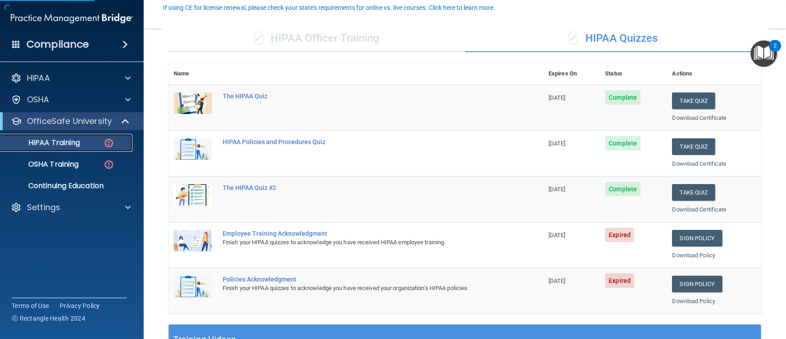
scroll to position [135, 0]
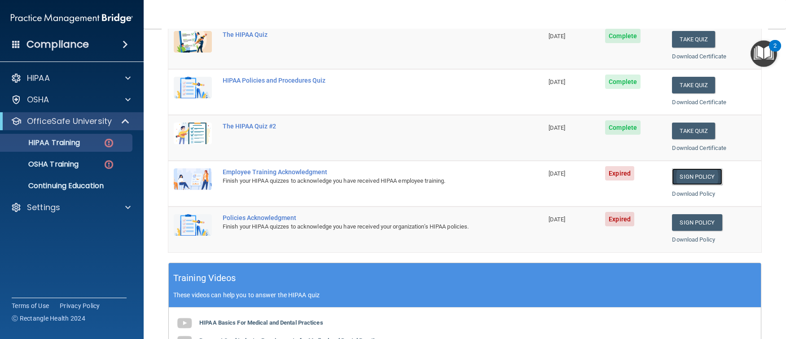
click at [690, 181] on link "Sign Policy" at bounding box center [697, 176] width 50 height 17
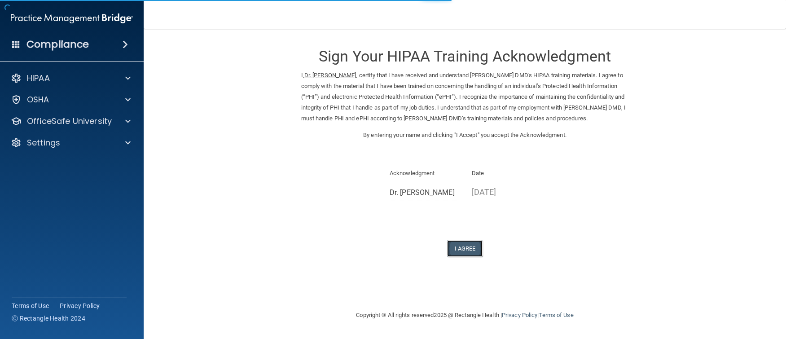
click at [467, 250] on button "I Agree" at bounding box center [465, 248] width 36 height 17
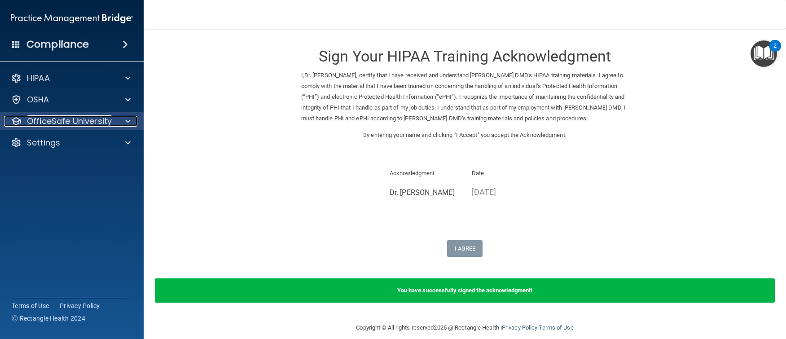
click at [114, 123] on div "OfficeSafe University" at bounding box center [59, 121] width 111 height 11
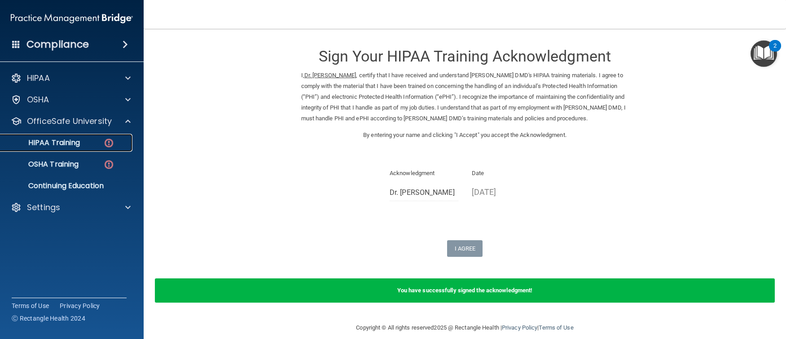
click at [77, 147] on p "HIPAA Training" at bounding box center [43, 142] width 74 height 9
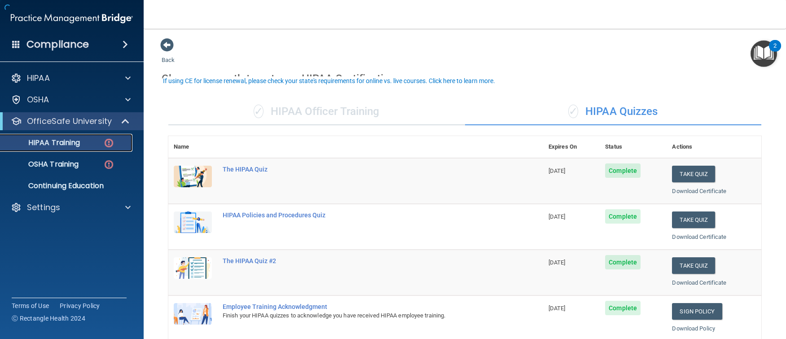
scroll to position [45, 0]
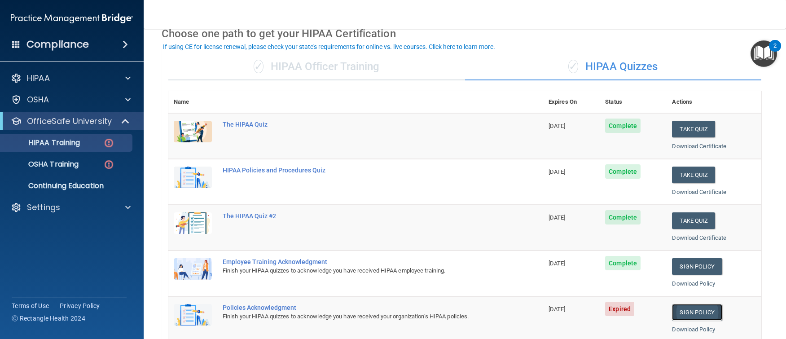
click at [679, 313] on link "Sign Policy" at bounding box center [697, 312] width 50 height 17
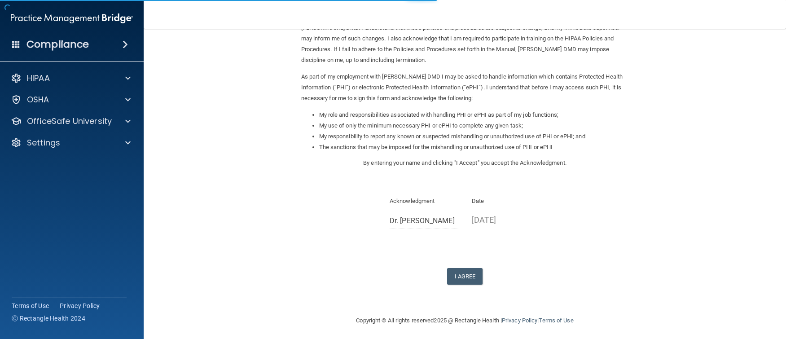
scroll to position [72, 0]
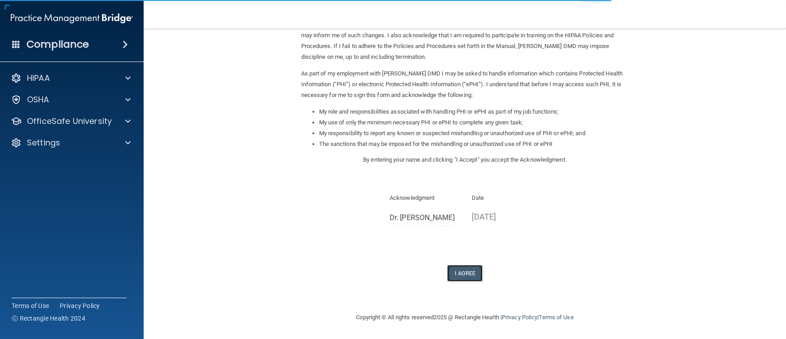
click at [461, 270] on button "I Agree" at bounding box center [465, 273] width 36 height 17
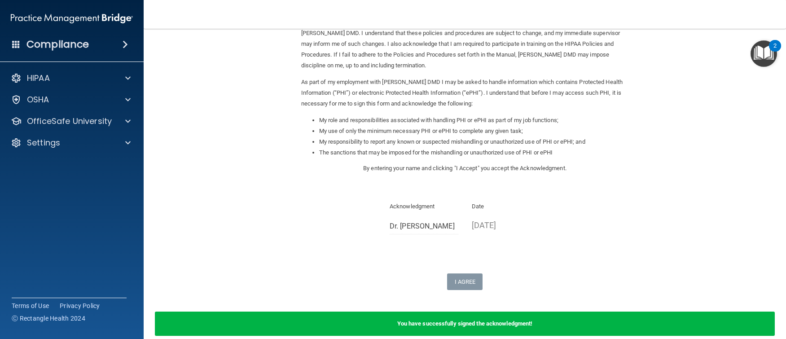
scroll to position [0, 0]
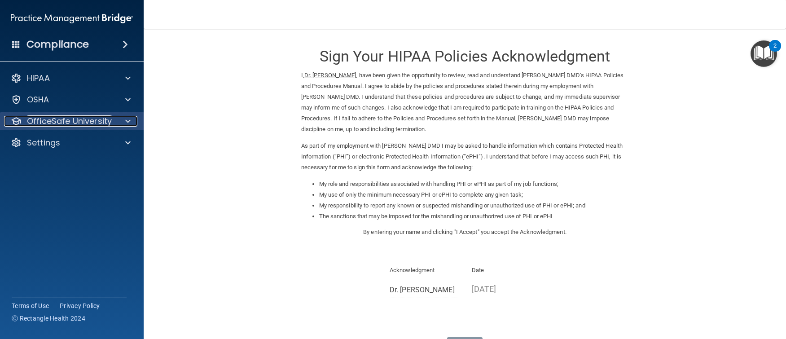
click at [79, 121] on p "OfficeSafe University" at bounding box center [69, 121] width 85 height 11
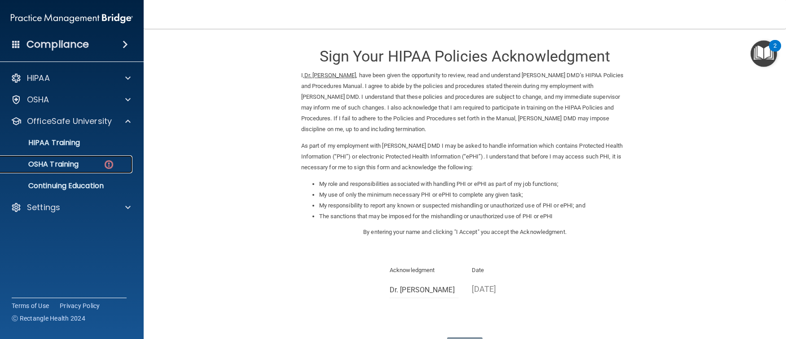
click at [71, 158] on link "OSHA Training" at bounding box center [61, 164] width 141 height 18
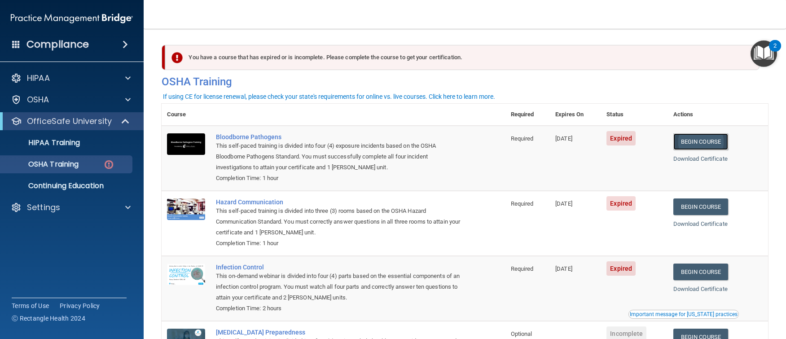
click at [722, 144] on link "Begin Course" at bounding box center [701, 141] width 55 height 17
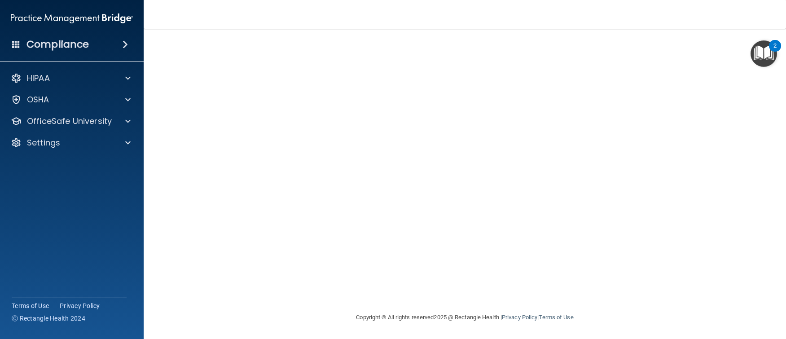
scroll to position [0, 0]
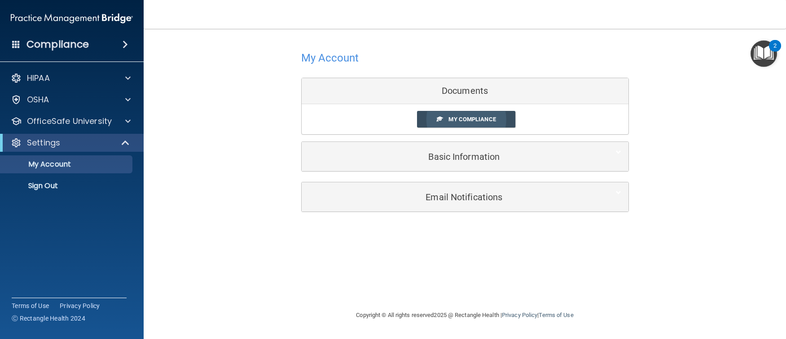
click at [485, 119] on span "My Compliance" at bounding box center [472, 119] width 47 height 7
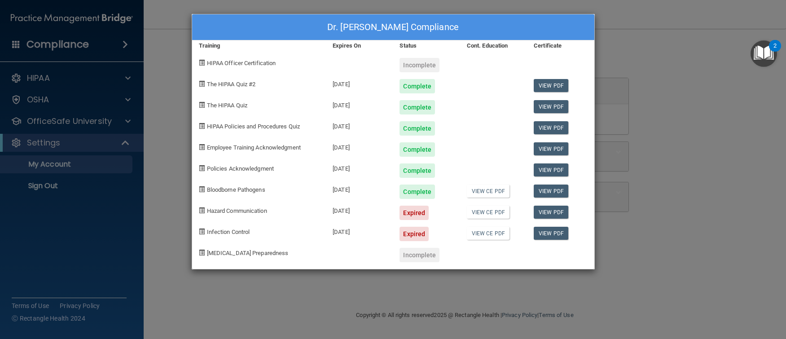
click at [679, 154] on div "Dr. Logan Brown's Compliance Training Expires On Status Cont. Education Certifi…" at bounding box center [393, 169] width 786 height 339
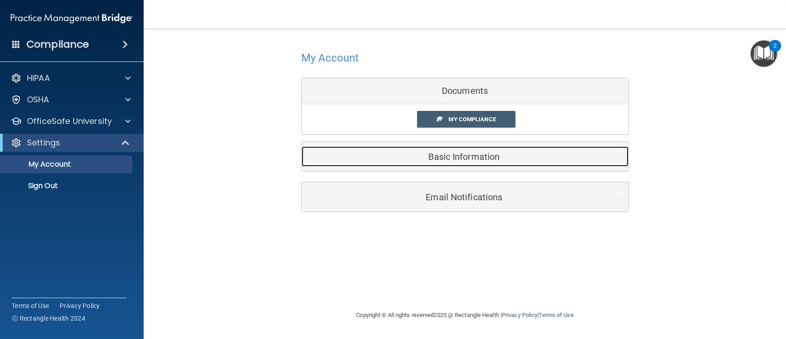
click at [468, 159] on h5 "Basic Information" at bounding box center [451, 157] width 286 height 10
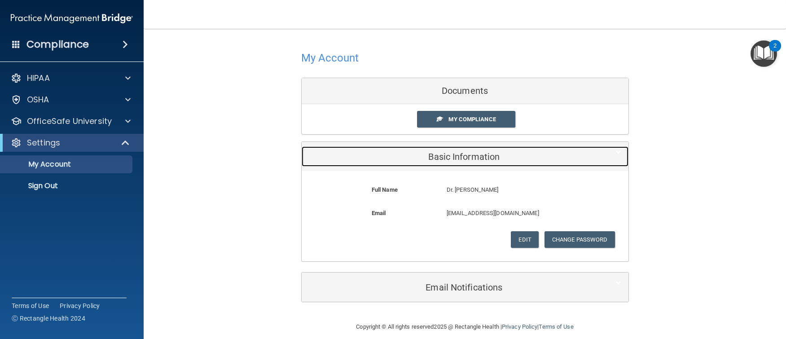
click at [468, 159] on h5 "Basic Information" at bounding box center [451, 157] width 286 height 10
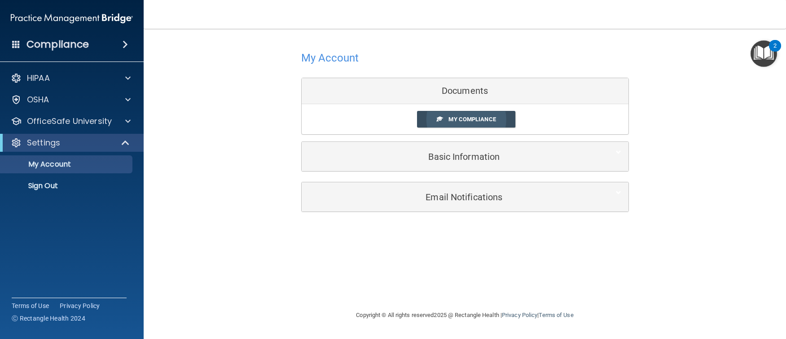
click at [465, 121] on span "My Compliance" at bounding box center [472, 119] width 47 height 7
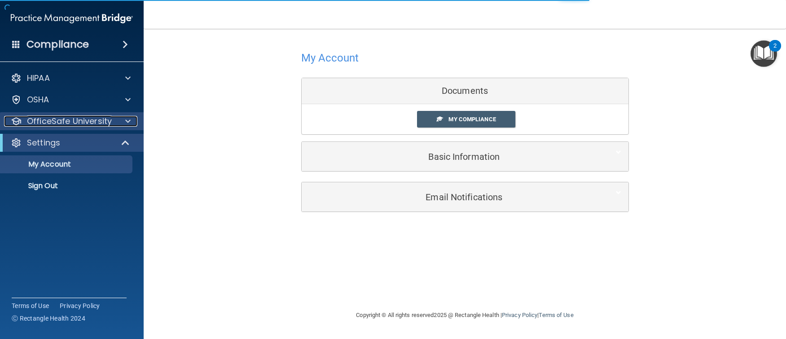
click at [87, 117] on p "OfficeSafe University" at bounding box center [69, 121] width 85 height 11
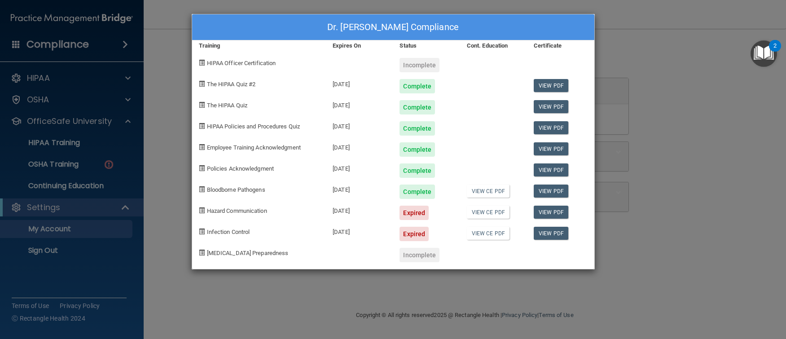
click at [690, 263] on div "Dr. Logan Brown's Compliance Training Expires On Status Cont. Education Certifi…" at bounding box center [393, 169] width 786 height 339
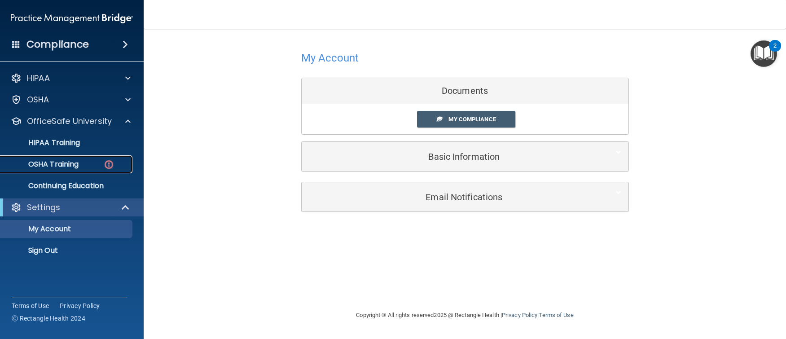
click at [69, 169] on p "OSHA Training" at bounding box center [42, 164] width 73 height 9
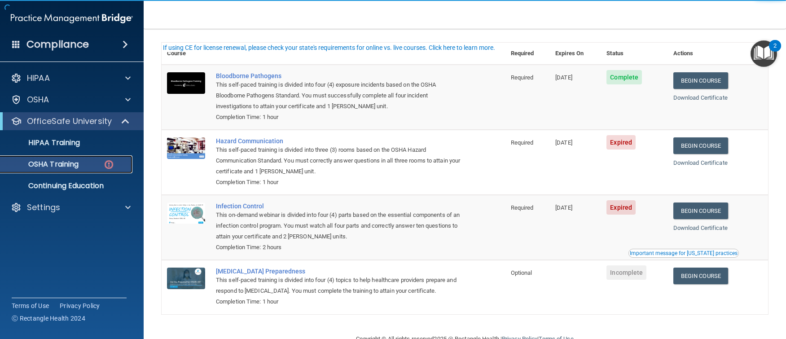
scroll to position [40, 0]
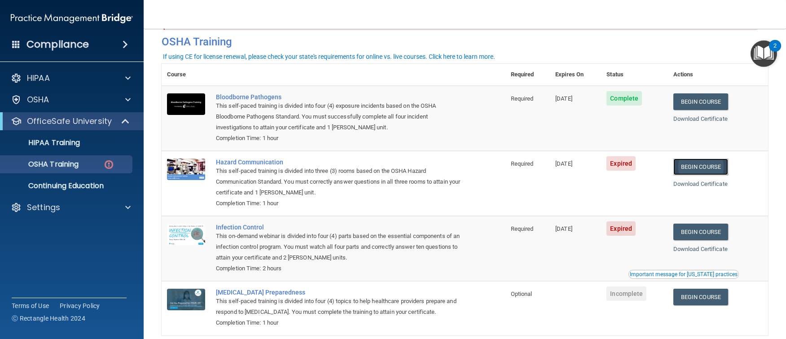
click at [691, 169] on link "Begin Course" at bounding box center [701, 166] width 55 height 17
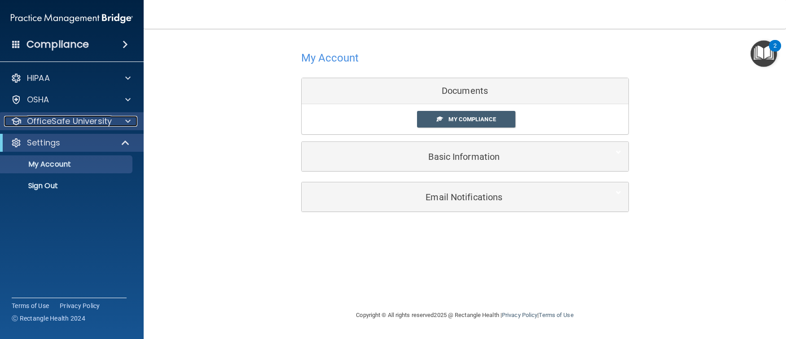
click at [102, 116] on p "OfficeSafe University" at bounding box center [69, 121] width 85 height 11
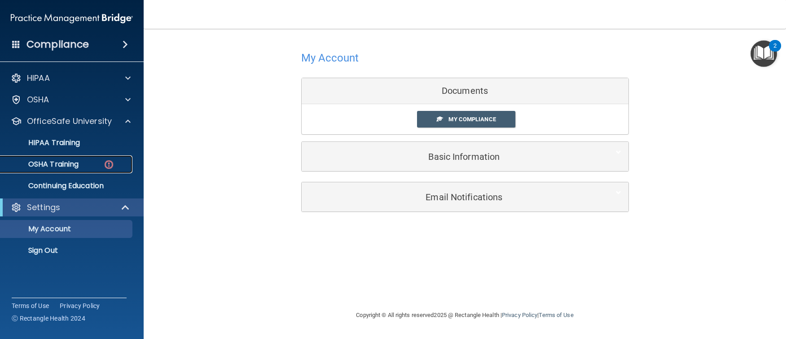
click at [79, 163] on p "OSHA Training" at bounding box center [42, 164] width 73 height 9
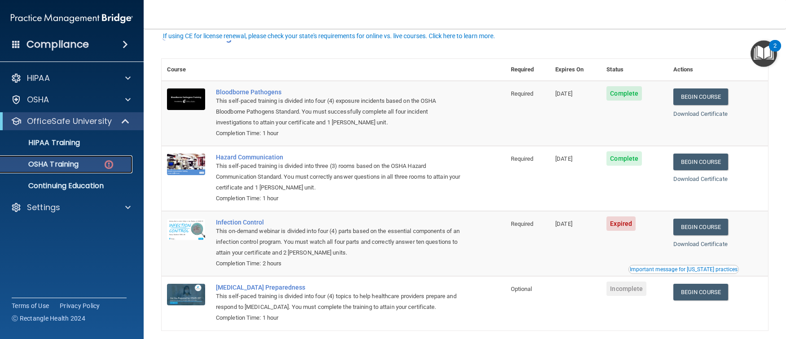
scroll to position [85, 0]
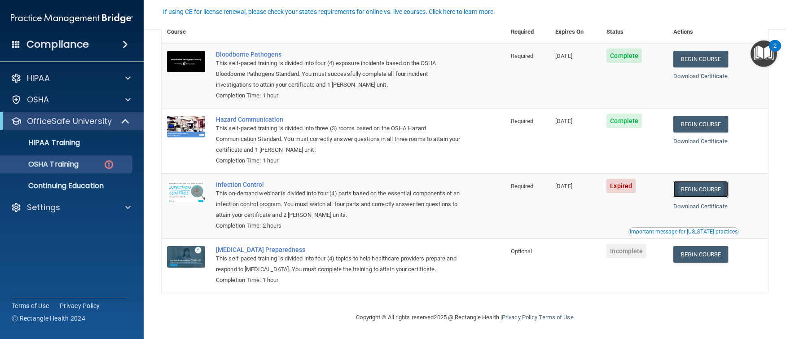
click at [683, 189] on link "Begin Course" at bounding box center [701, 189] width 55 height 17
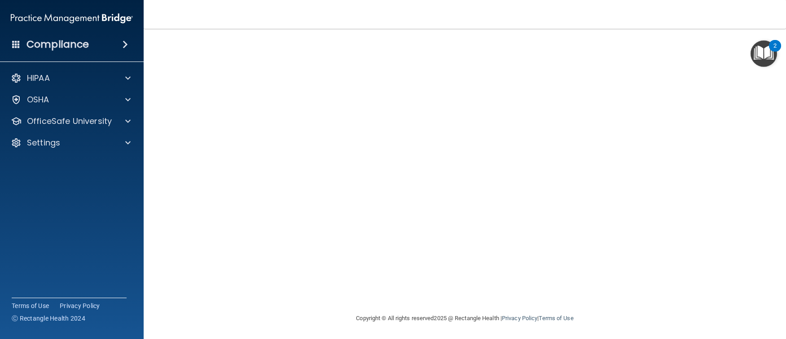
scroll to position [45, 0]
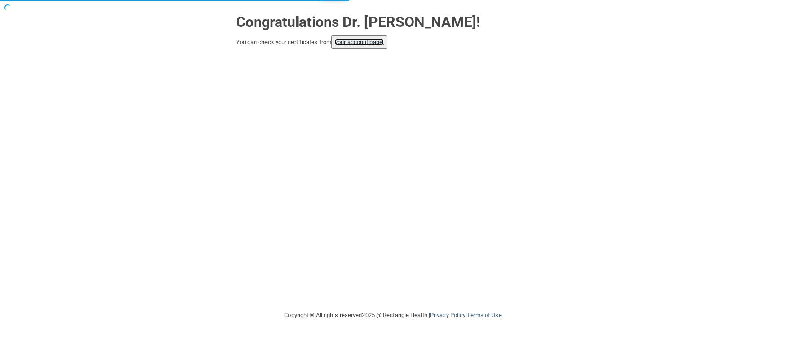
click at [367, 40] on link "your account page!" at bounding box center [359, 42] width 49 height 7
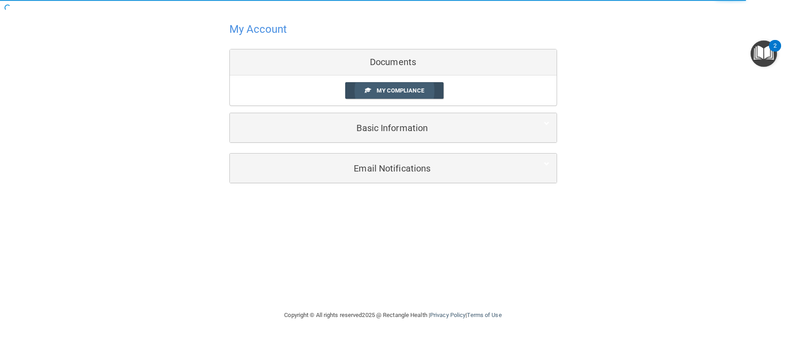
click at [406, 85] on link "My Compliance" at bounding box center [394, 90] width 98 height 17
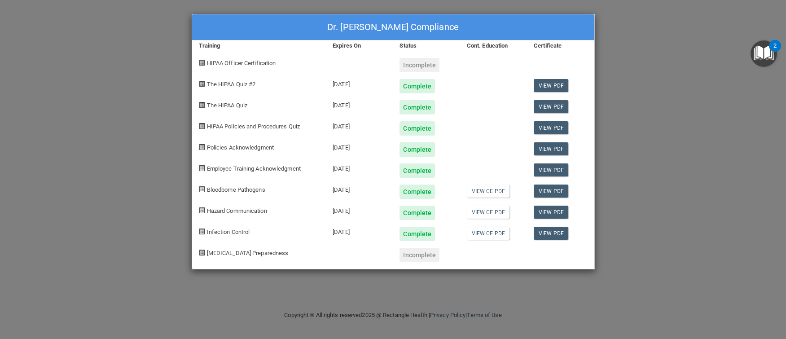
click at [423, 63] on div "Incomplete" at bounding box center [420, 65] width 40 height 14
click at [767, 125] on div "Dr. [PERSON_NAME] Compliance Training Expires On Status Cont. Education Certifi…" at bounding box center [393, 169] width 786 height 339
